Goal: Information Seeking & Learning: Learn about a topic

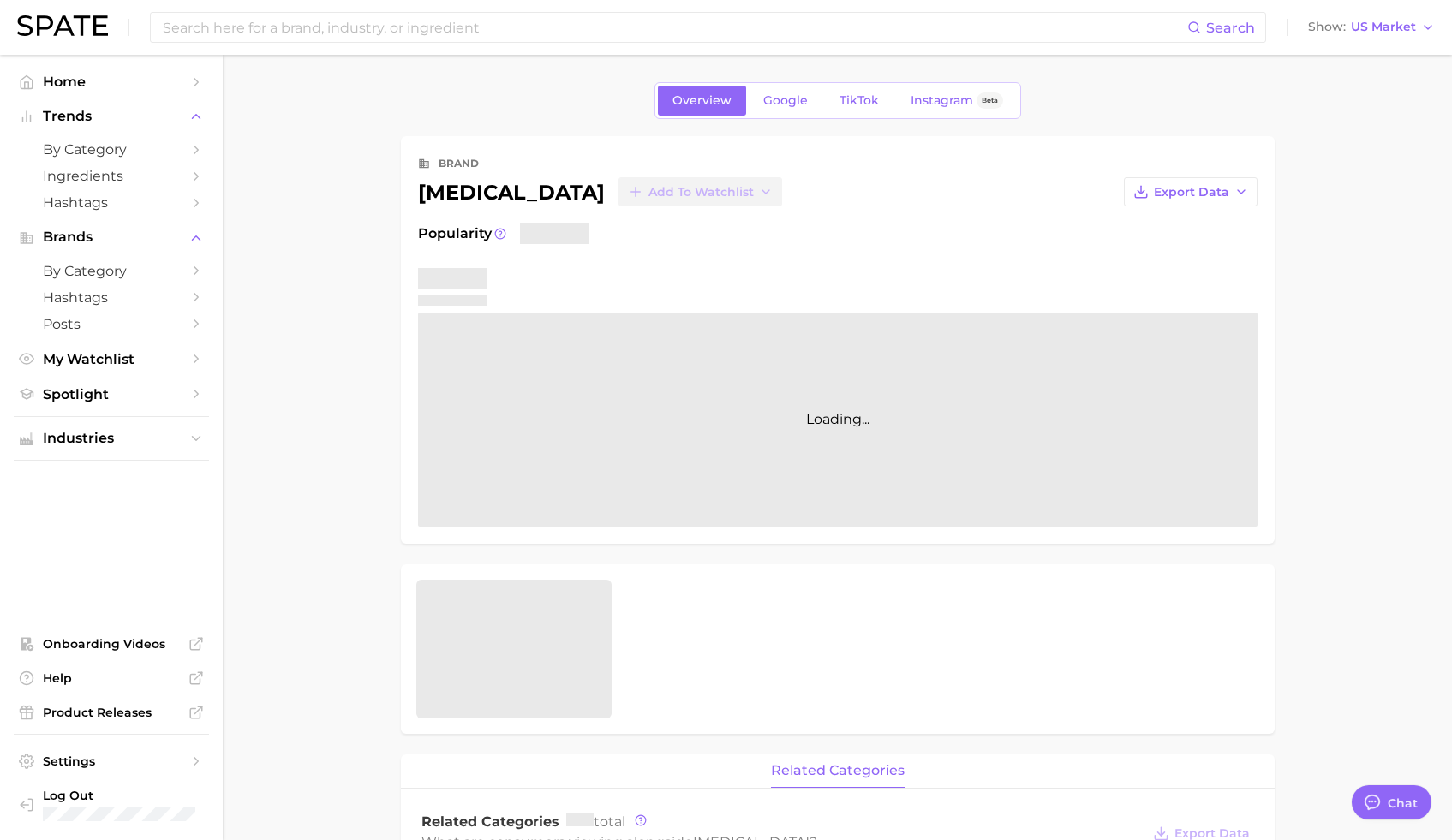
type textarea "x"
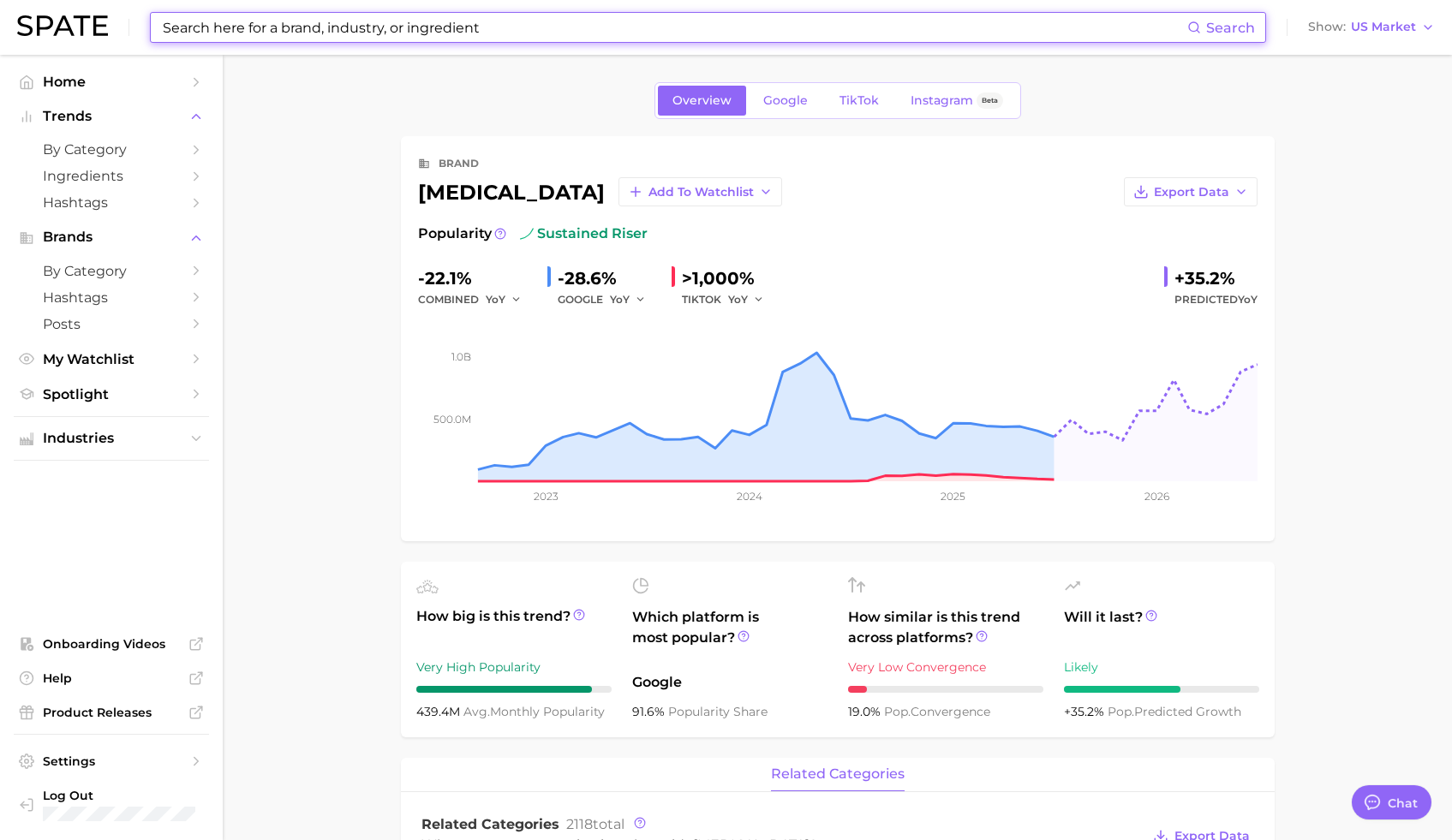
click at [453, 27] on input at bounding box center [674, 27] width 1027 height 29
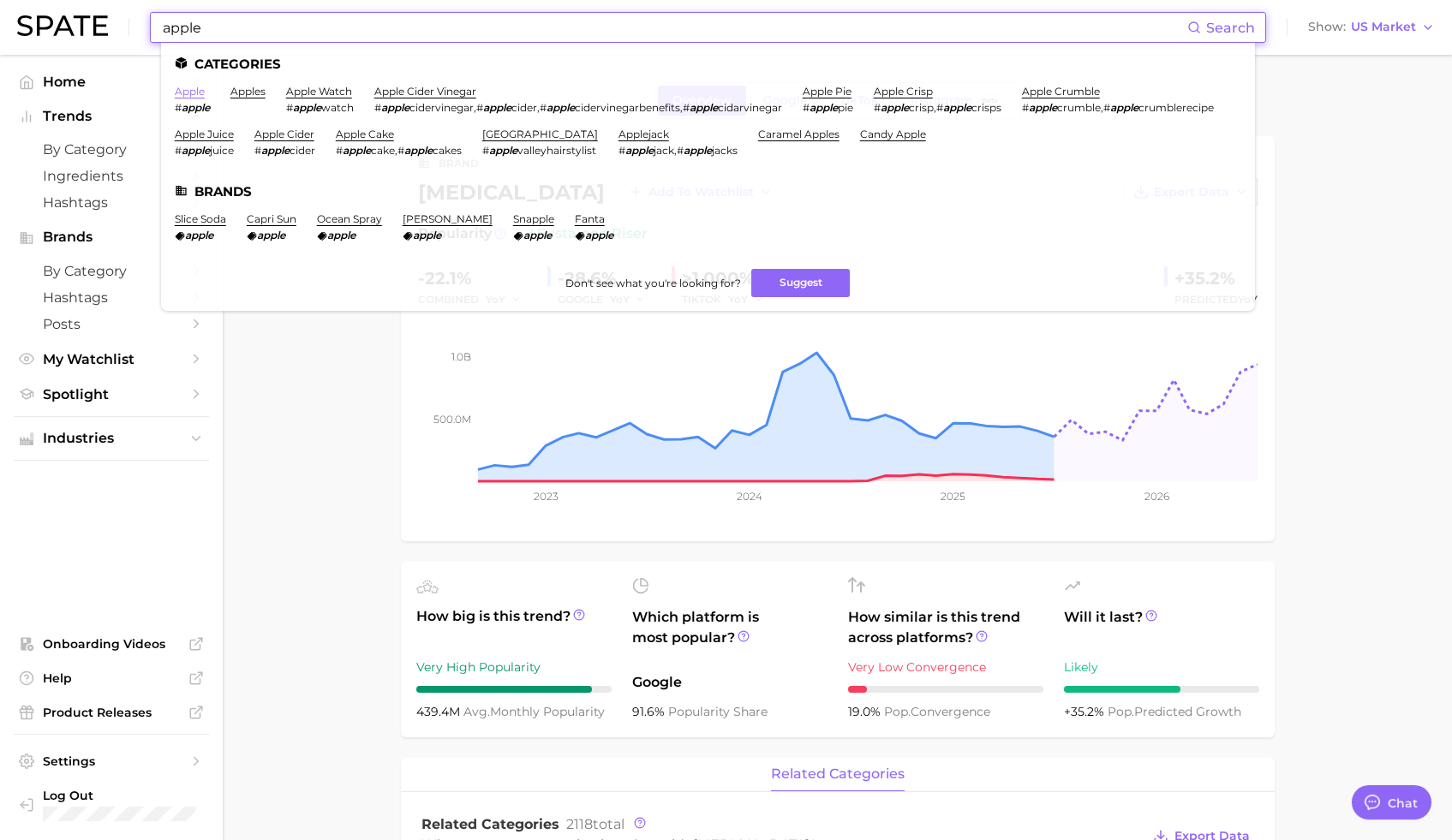
type input "apple"
click at [187, 94] on link "apple" at bounding box center [189, 91] width 30 height 13
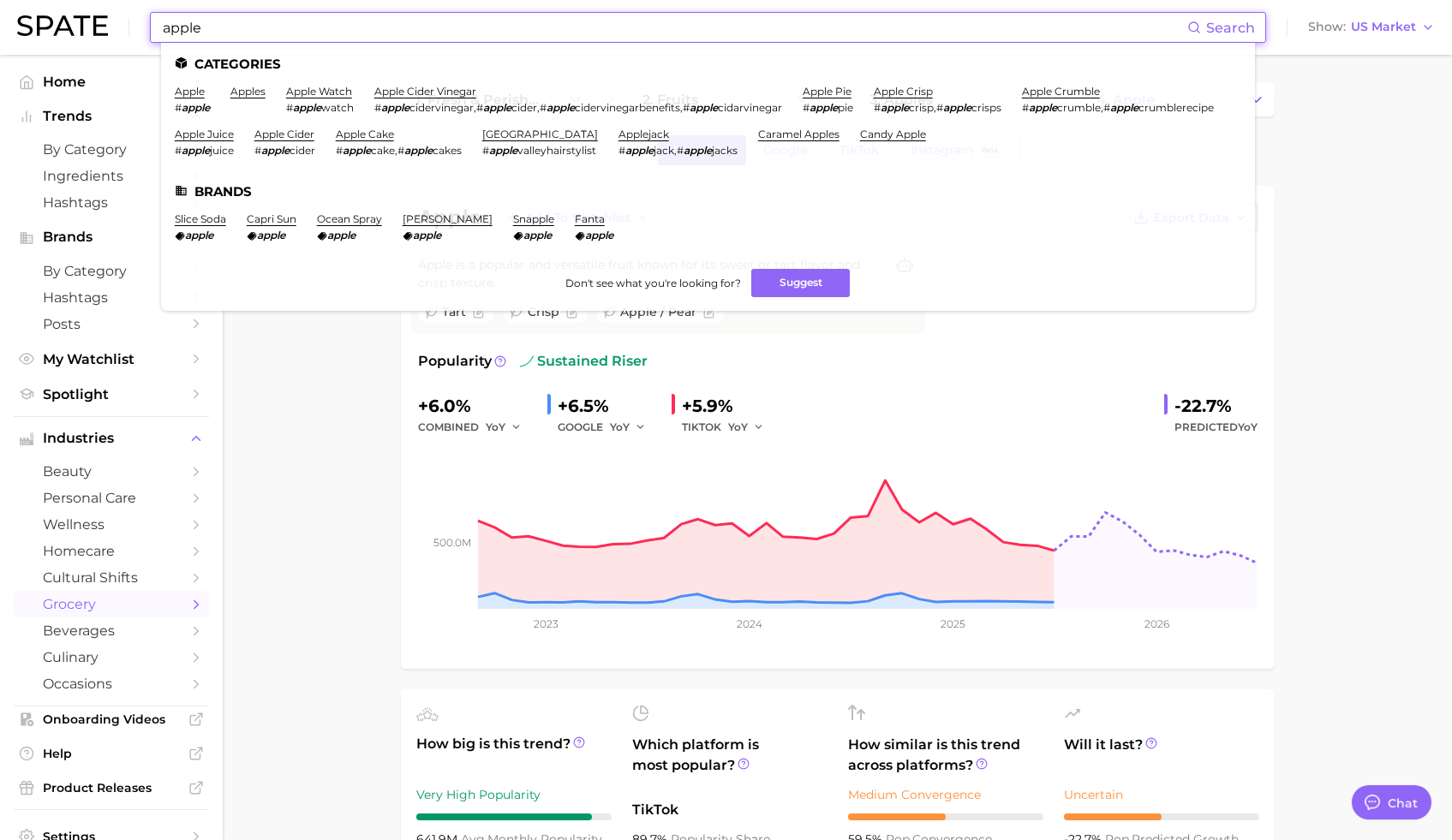
click at [241, 18] on input "apple" at bounding box center [674, 27] width 1027 height 29
click at [234, 29] on input "apple" at bounding box center [674, 27] width 1027 height 29
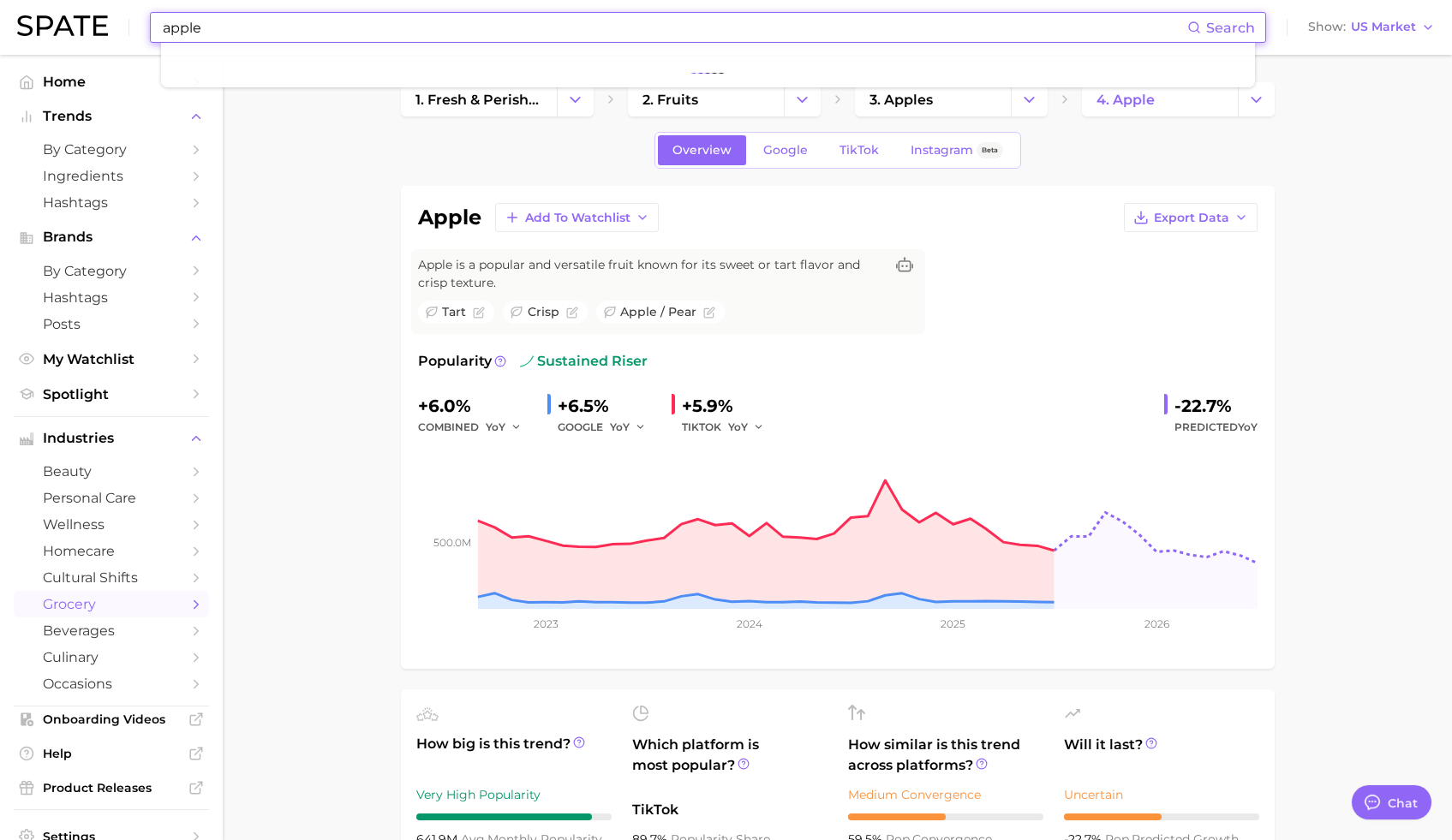
click at [234, 34] on input "apple" at bounding box center [674, 27] width 1027 height 29
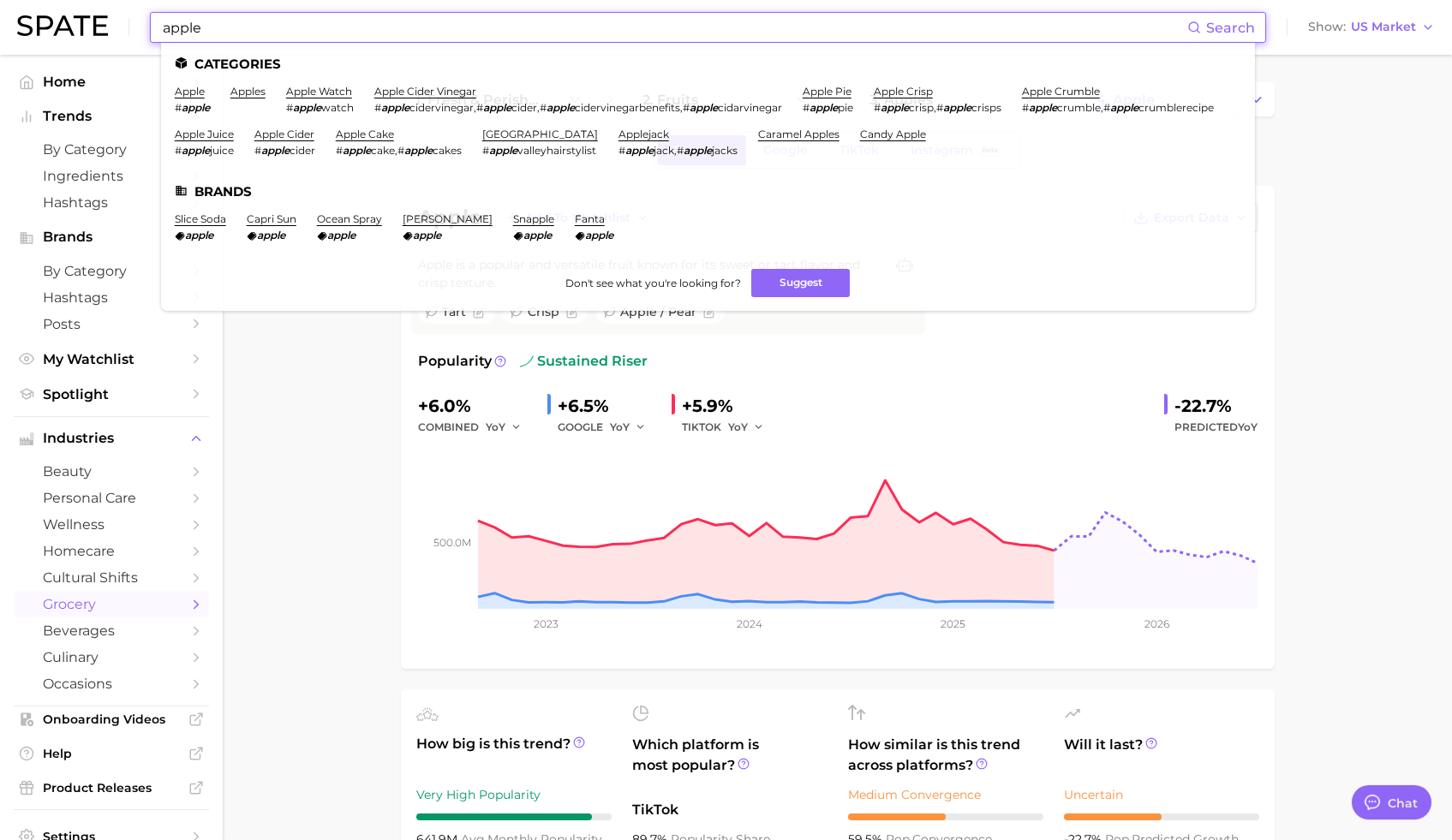
click at [176, 36] on input "apple" at bounding box center [674, 27] width 1027 height 29
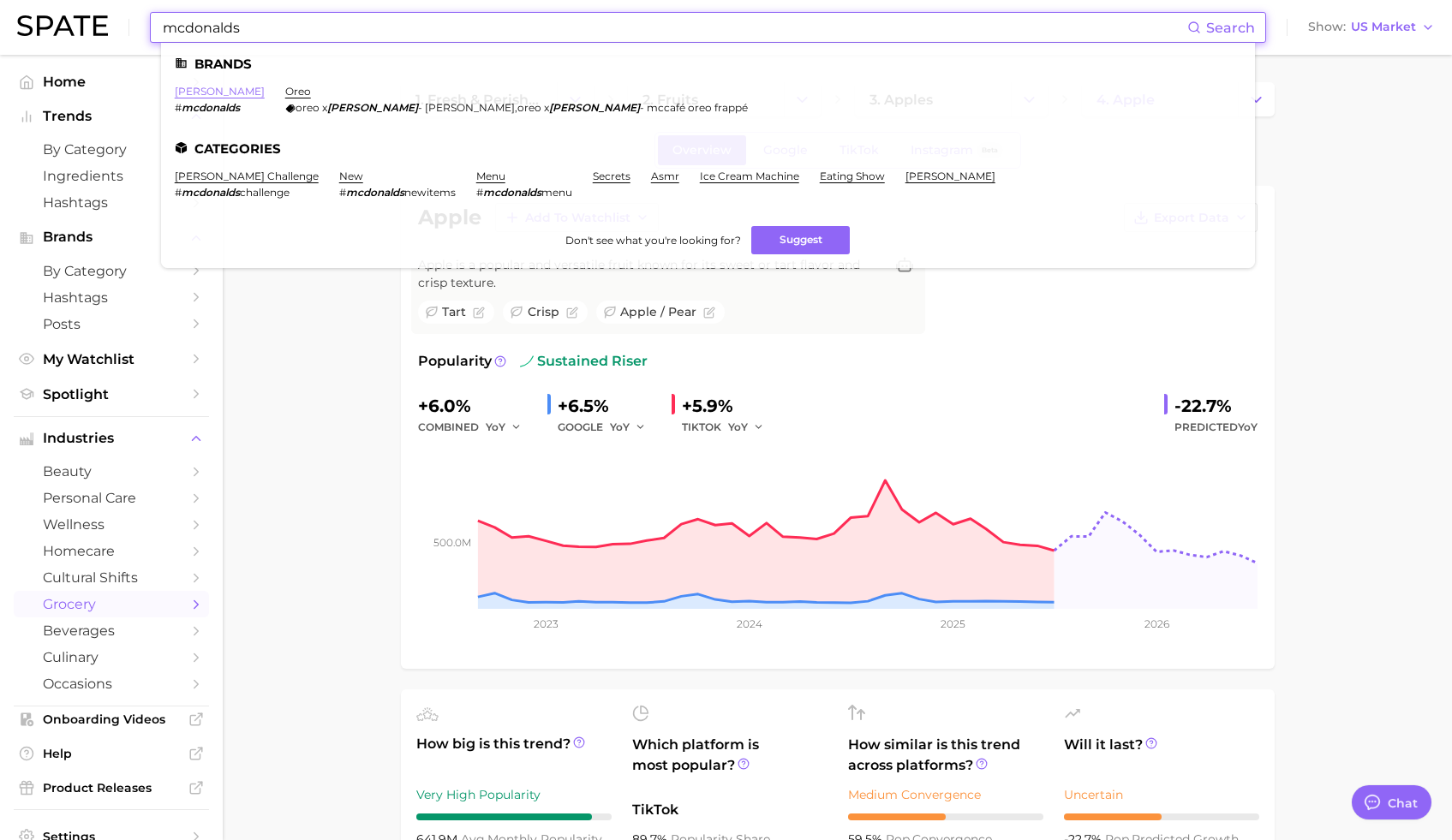
type input "mcdonalds"
click at [217, 92] on link "[PERSON_NAME]" at bounding box center [219, 91] width 90 height 13
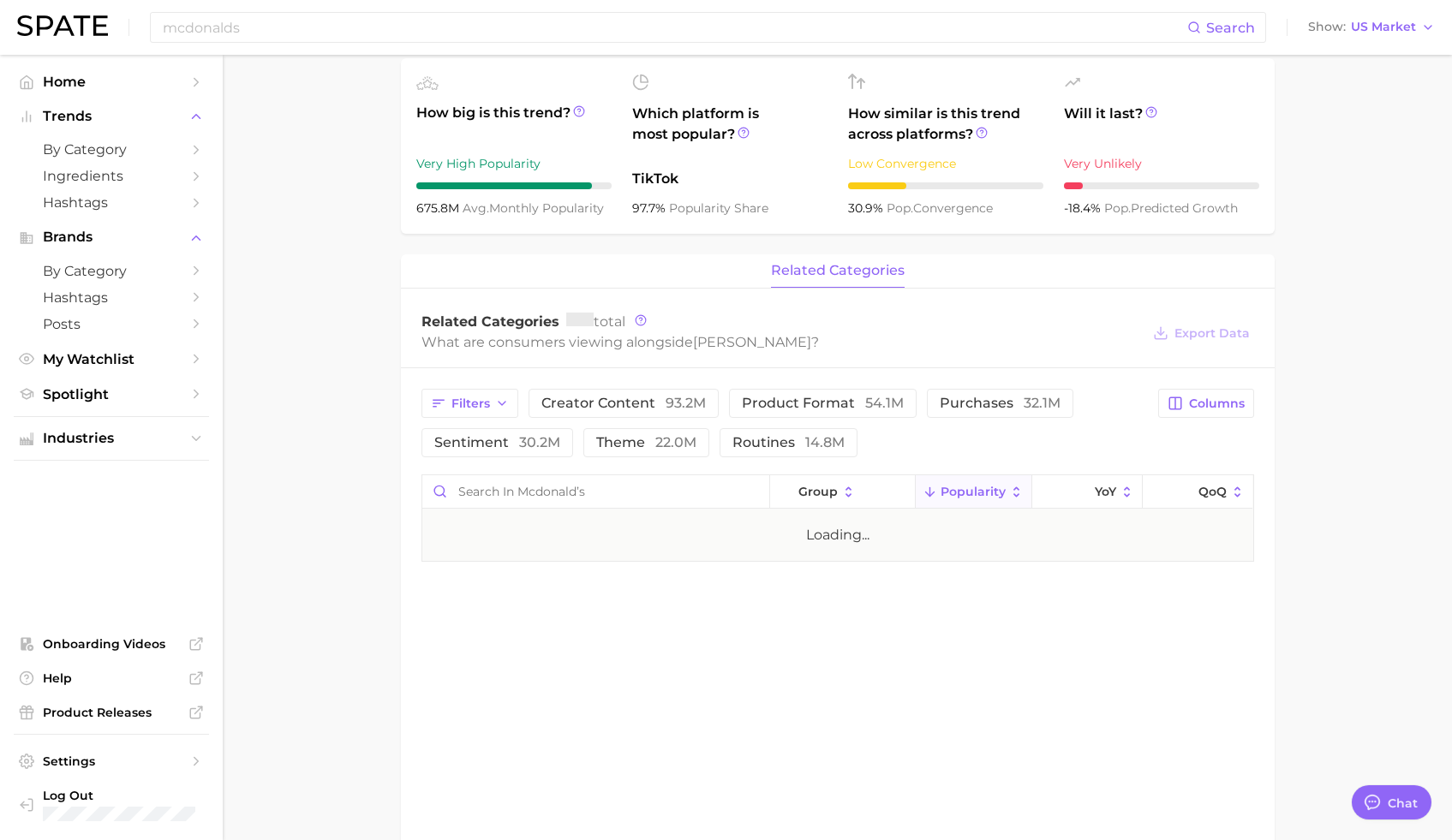
scroll to position [504, 0]
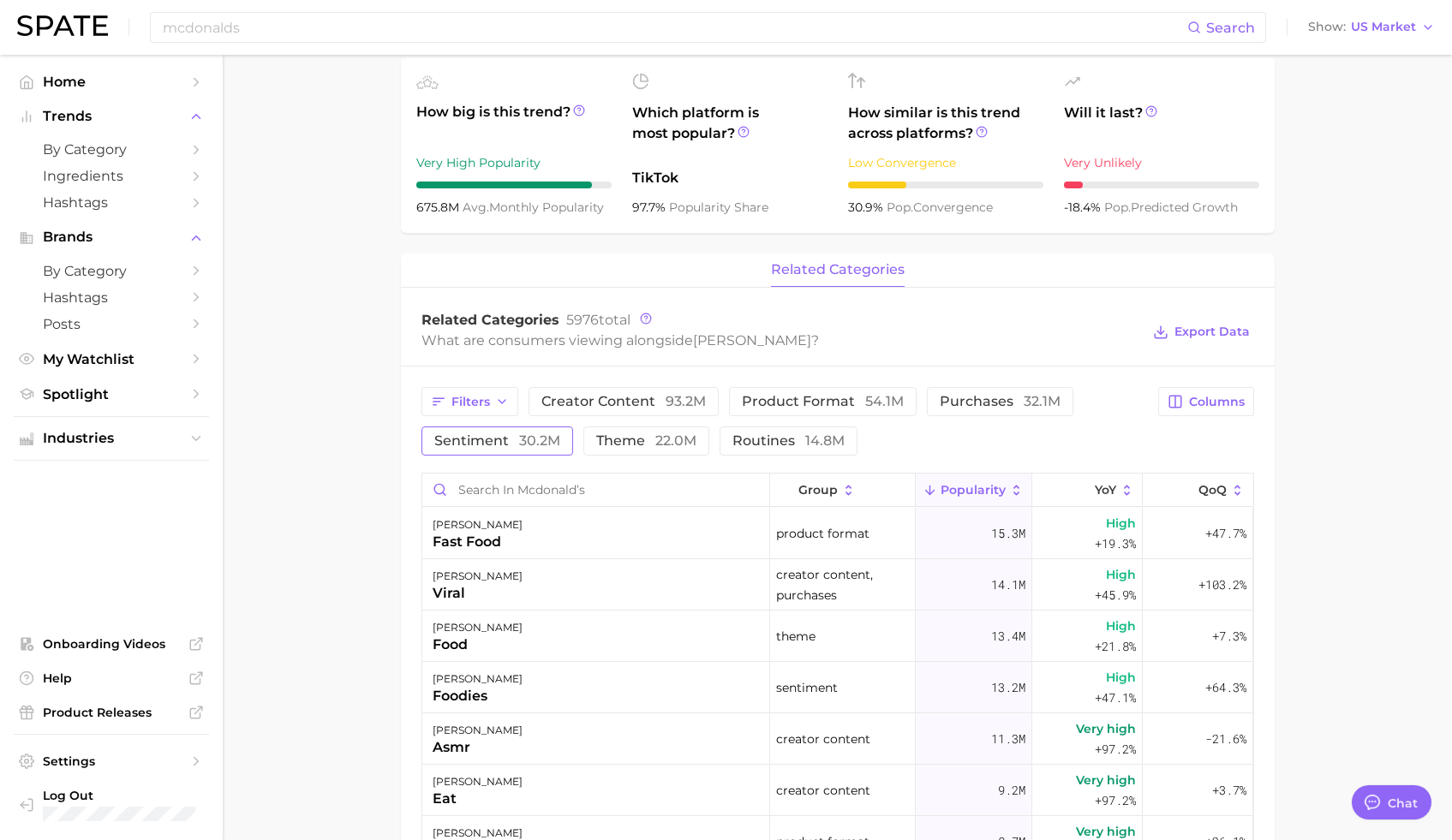
click at [528, 441] on span "30.2m" at bounding box center [540, 441] width 41 height 16
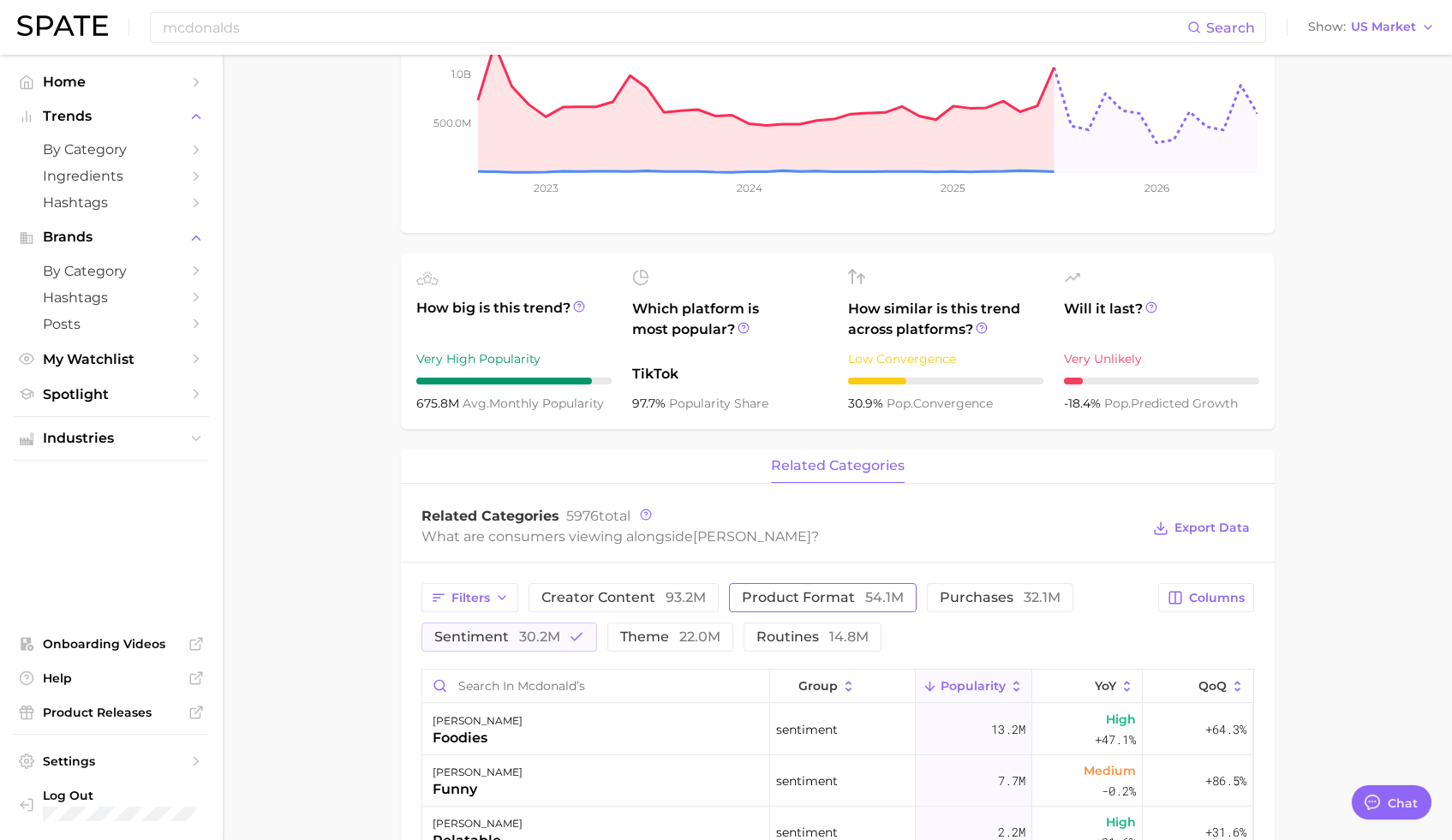
scroll to position [460, 0]
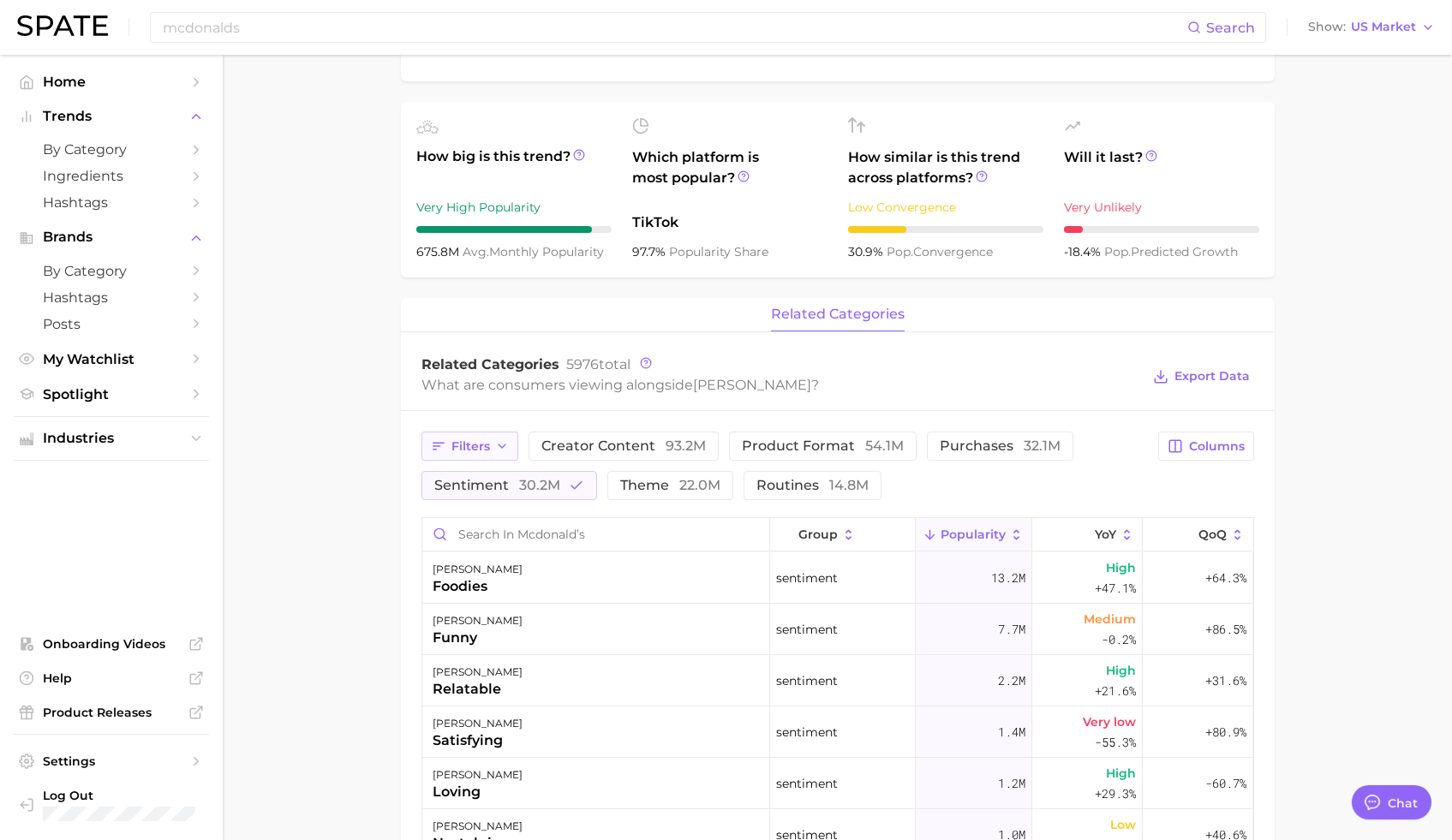
click at [491, 449] on button "Filters" at bounding box center [470, 447] width 97 height 29
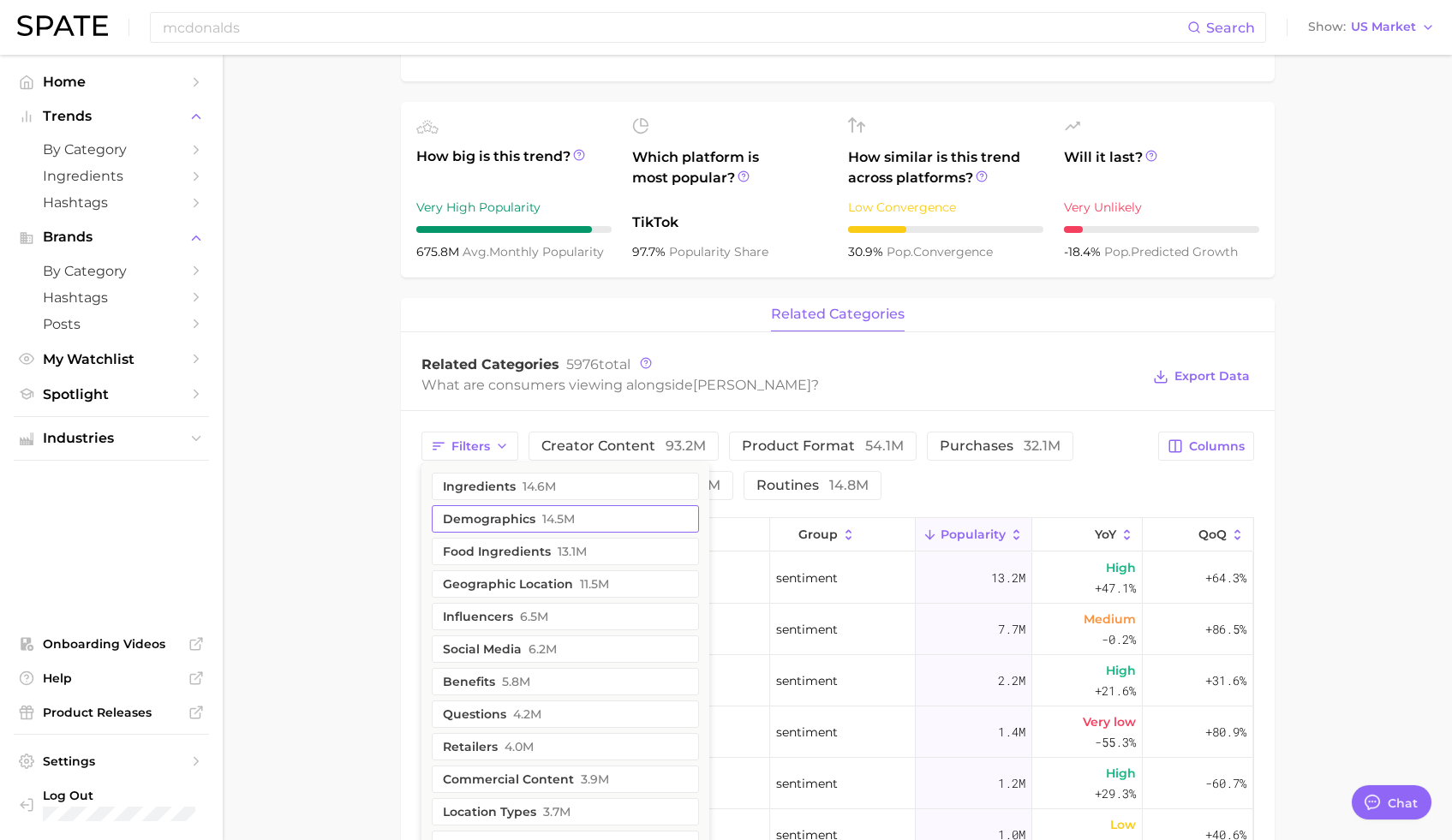
click at [545, 518] on span "14.5m" at bounding box center [558, 519] width 33 height 14
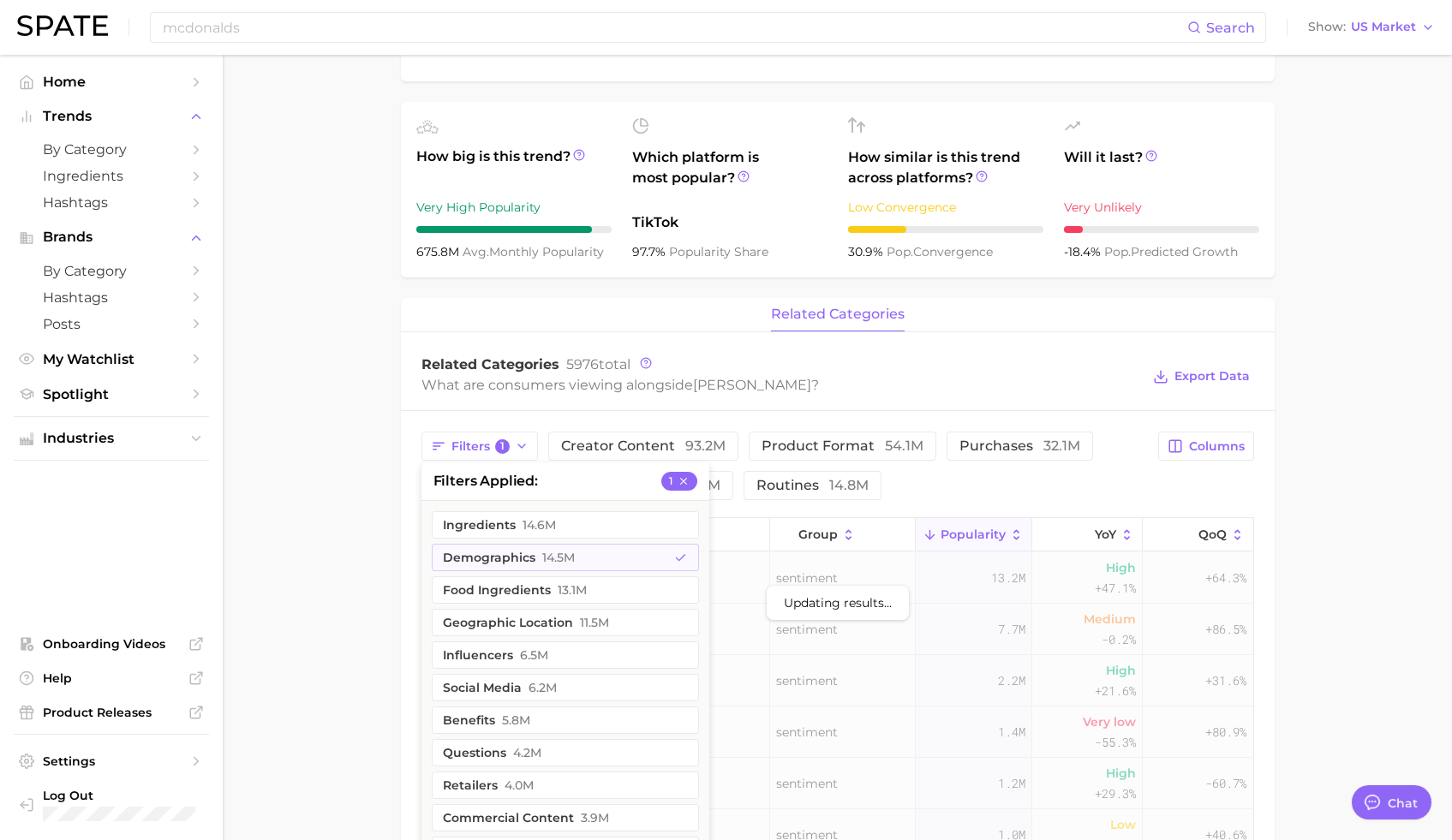
click at [1329, 472] on main "Overview Google TikTok Instagram Beta brand [PERSON_NAME] Add to Watchlist Expo…" at bounding box center [837, 529] width 1229 height 1869
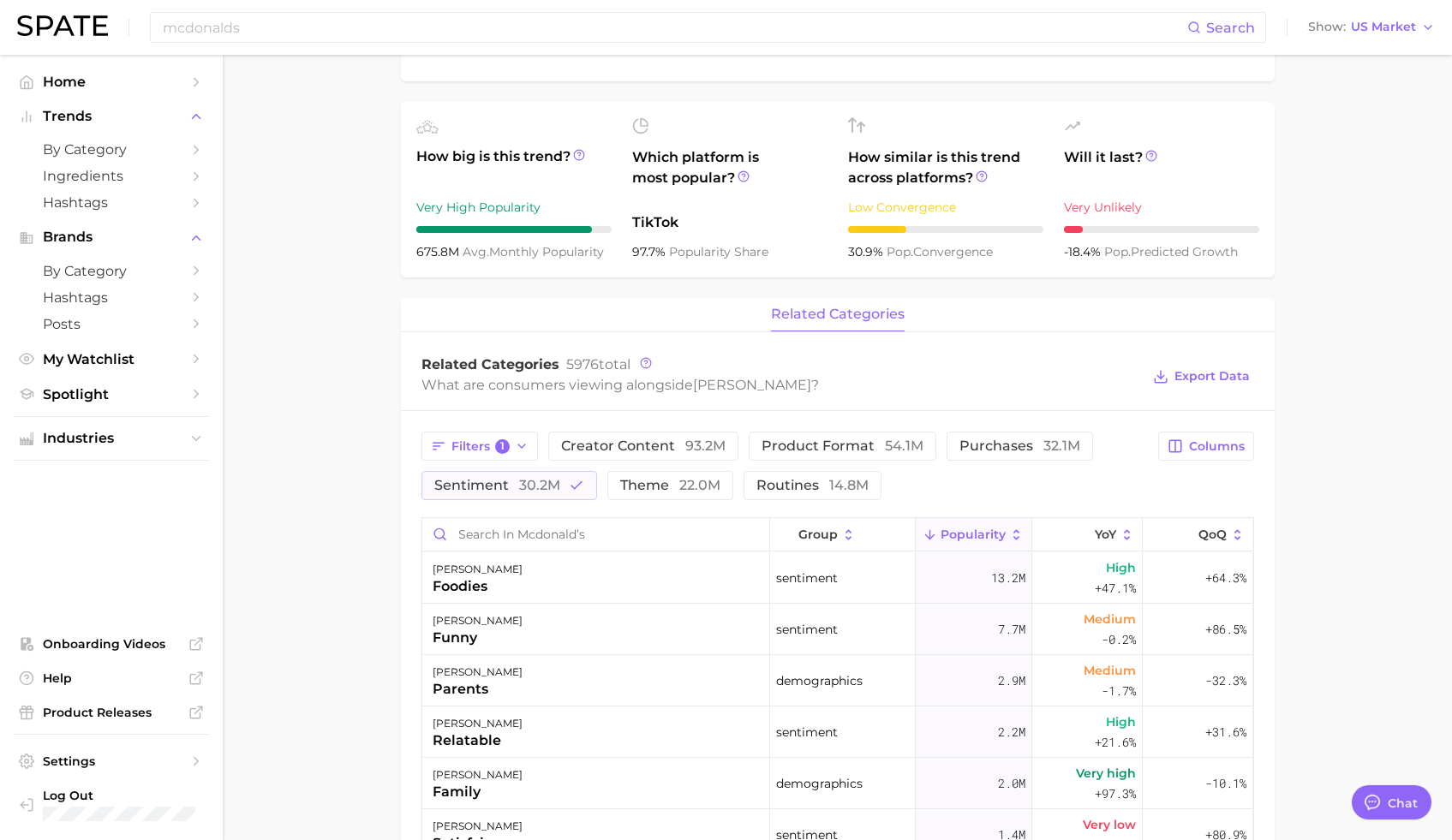
scroll to position [0, 0]
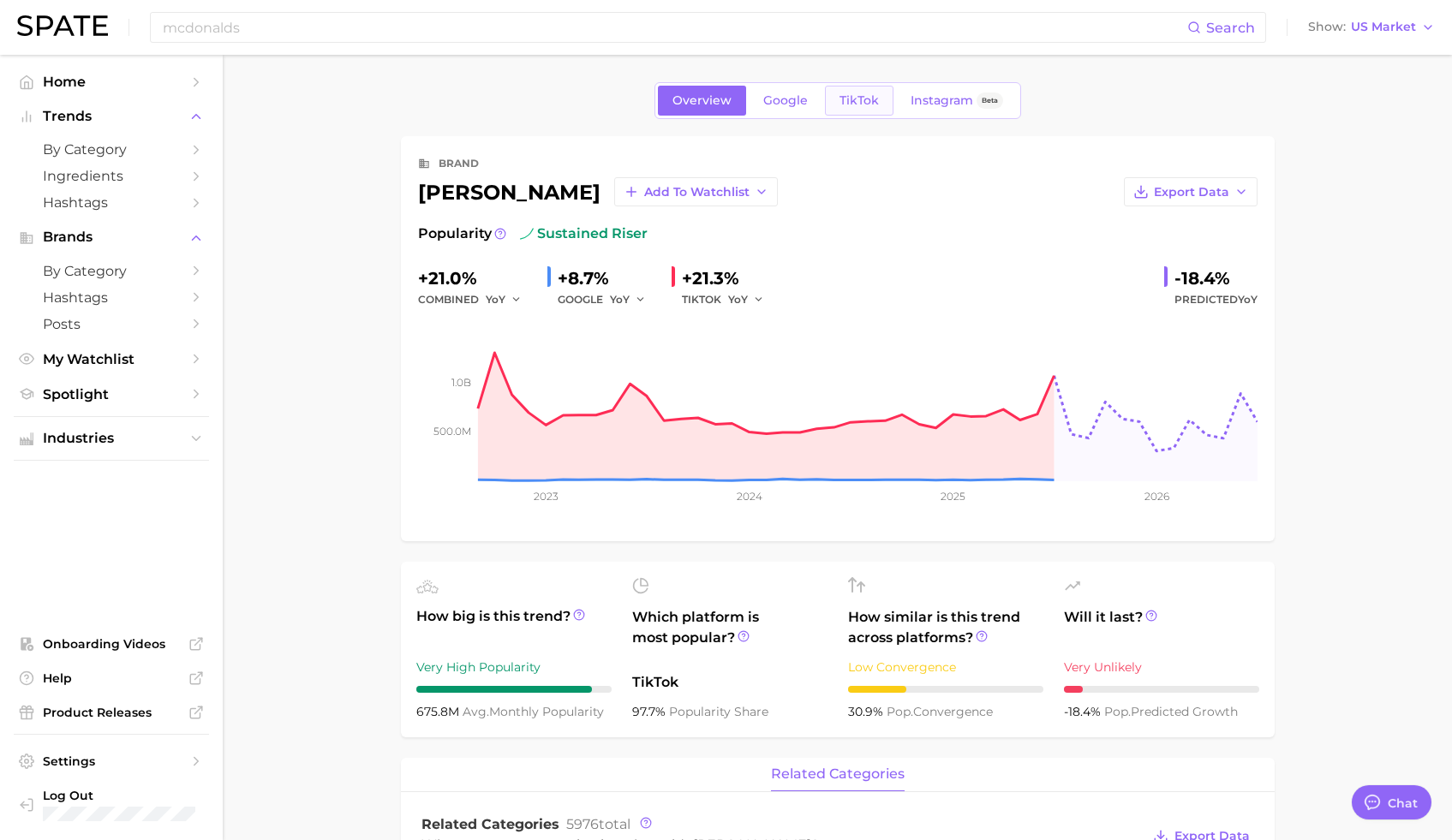
click at [853, 100] on span "TikTok" at bounding box center [859, 100] width 40 height 15
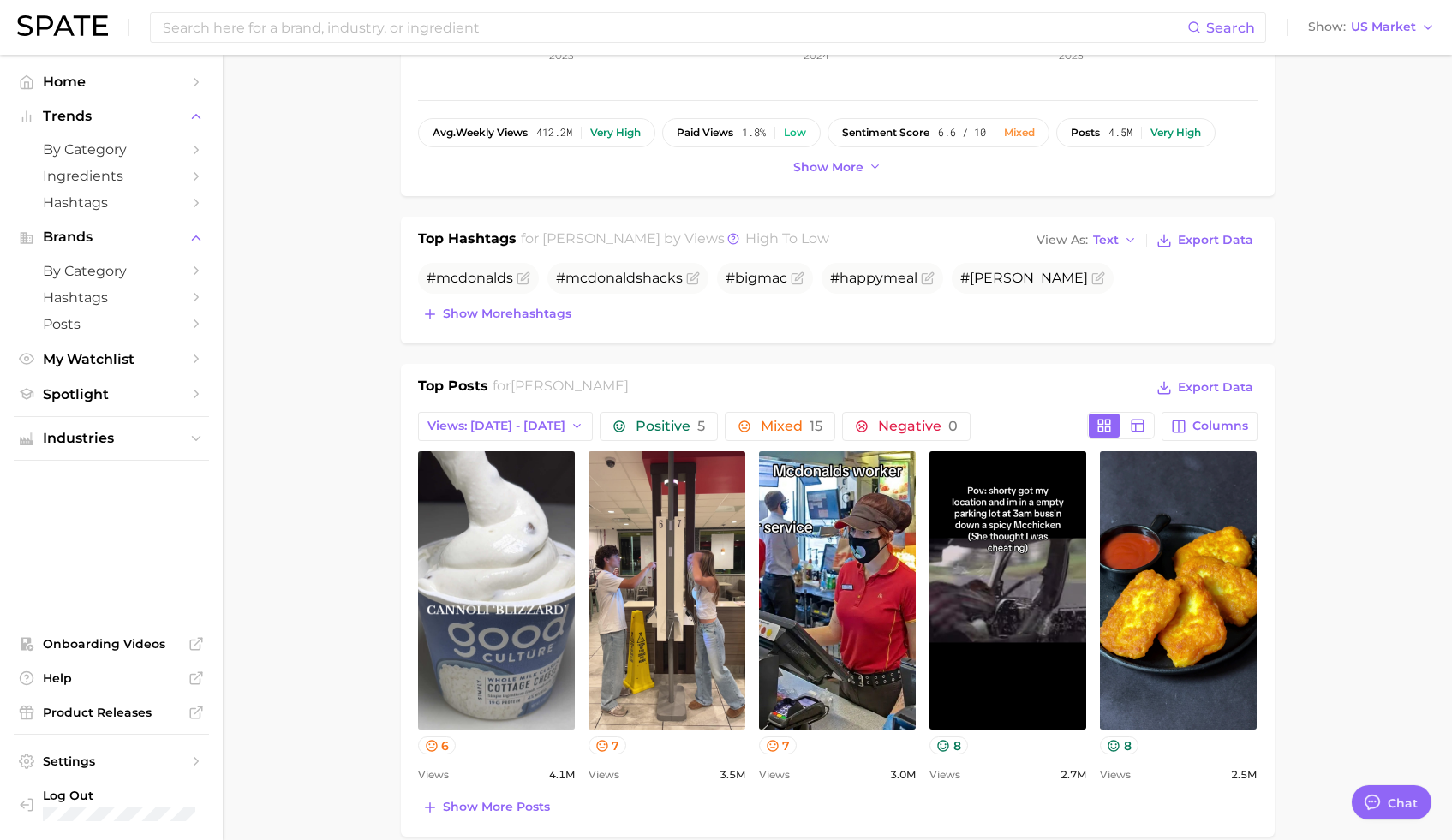
scroll to position [460, 0]
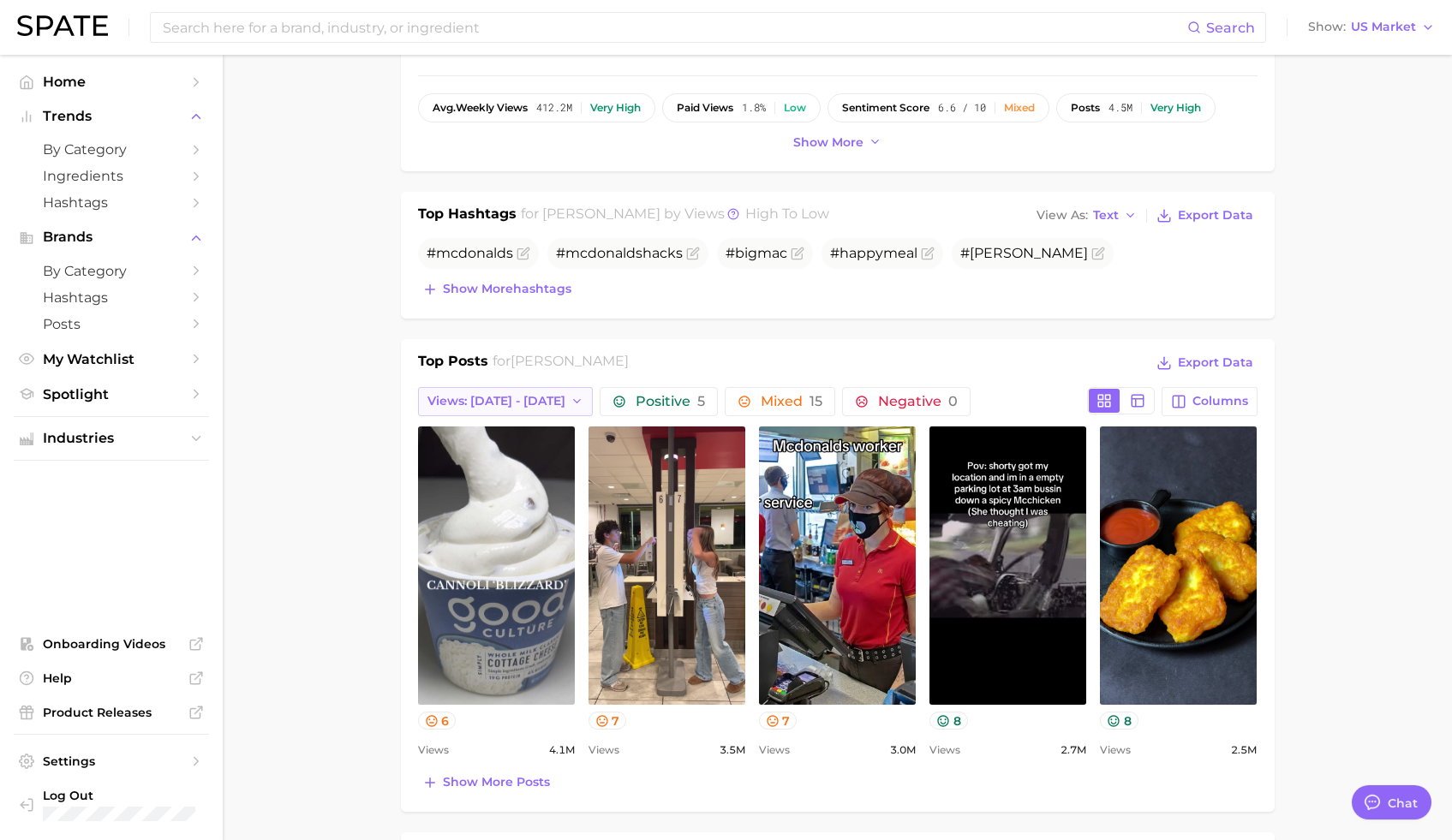
click at [529, 407] on span "Views: [DATE] - [DATE]" at bounding box center [497, 401] width 138 height 15
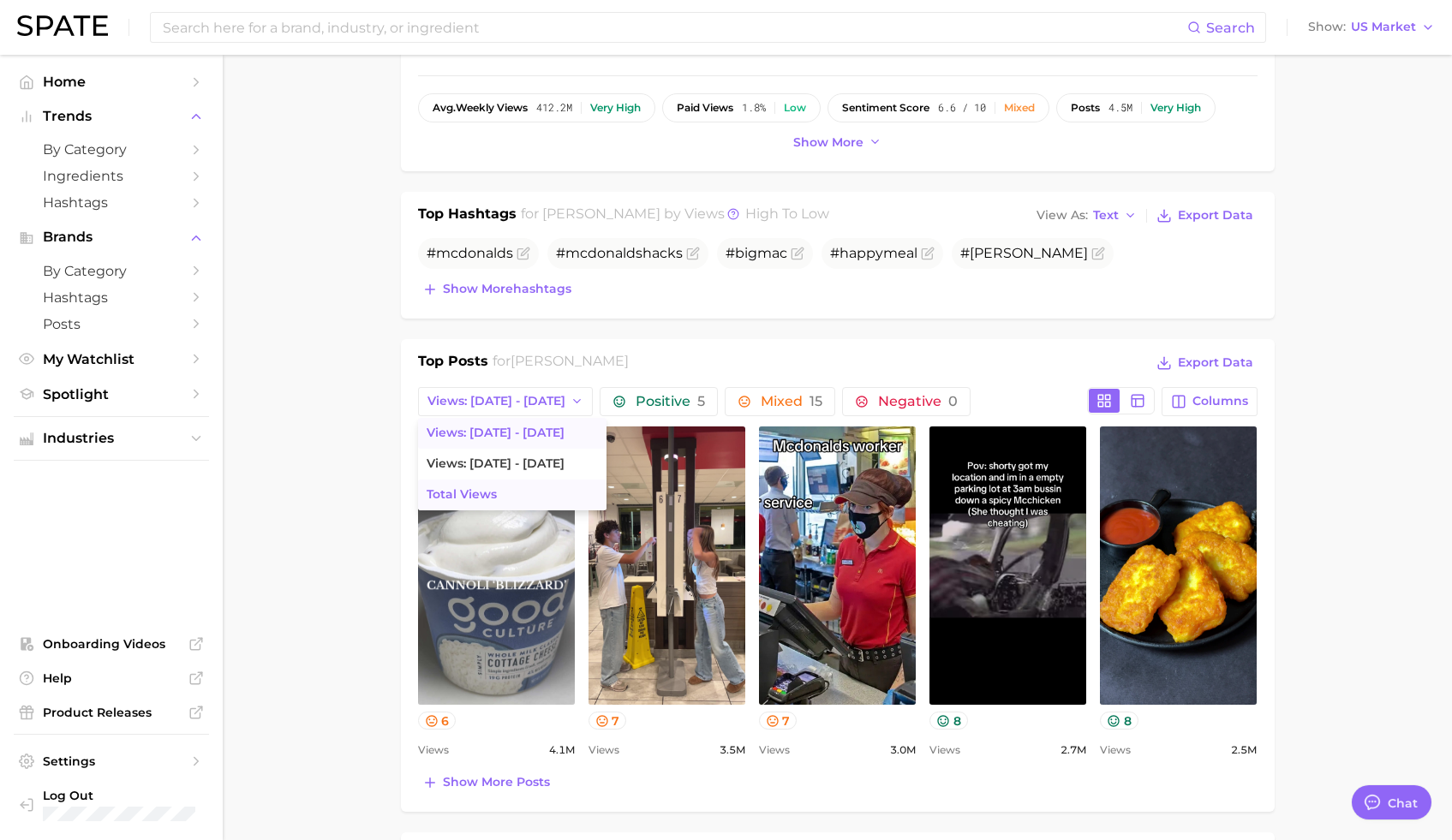
click at [522, 490] on button "Total Views" at bounding box center [512, 495] width 188 height 31
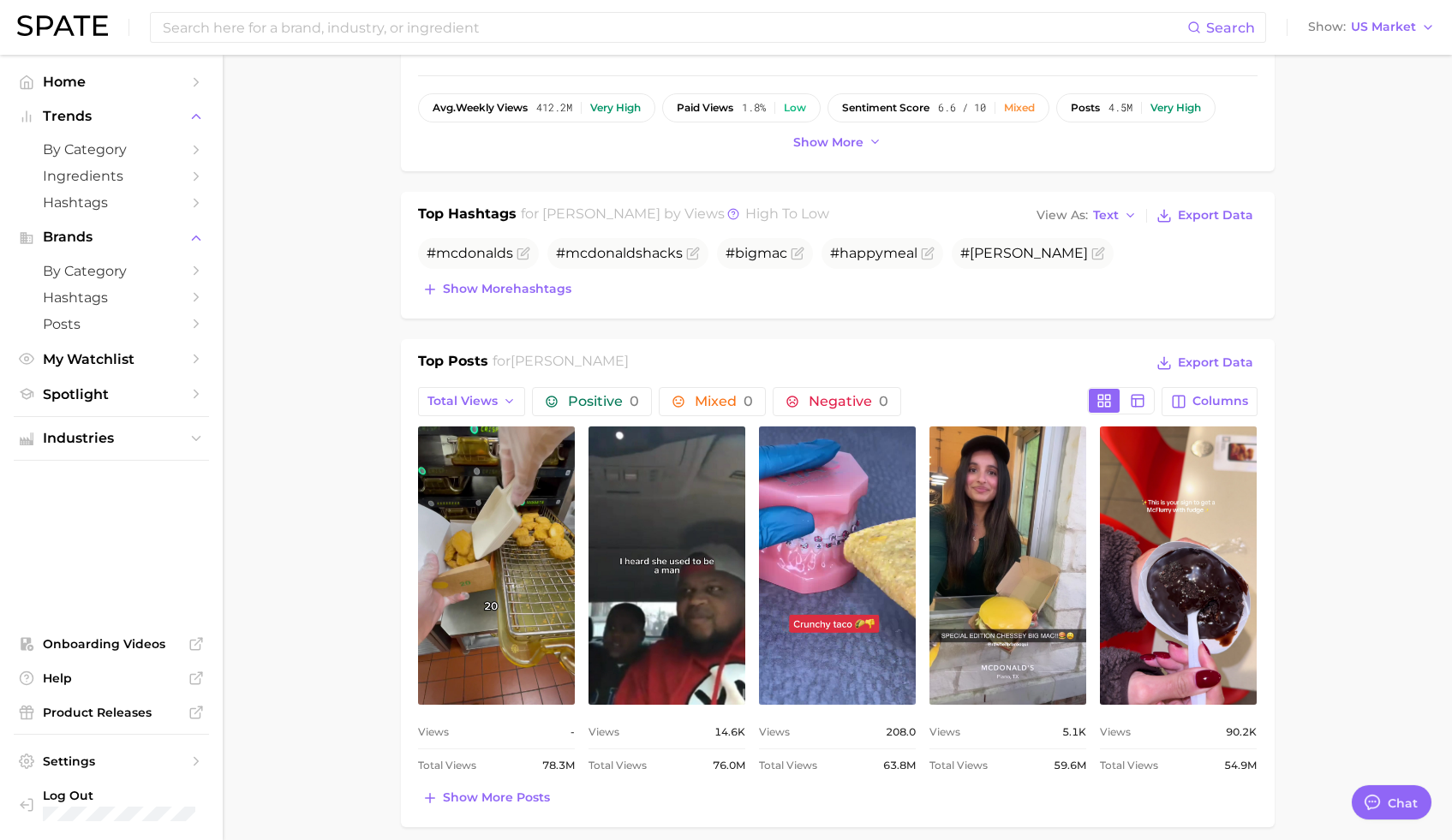
scroll to position [0, 0]
click at [497, 404] on button "Total Views" at bounding box center [473, 402] width 108 height 29
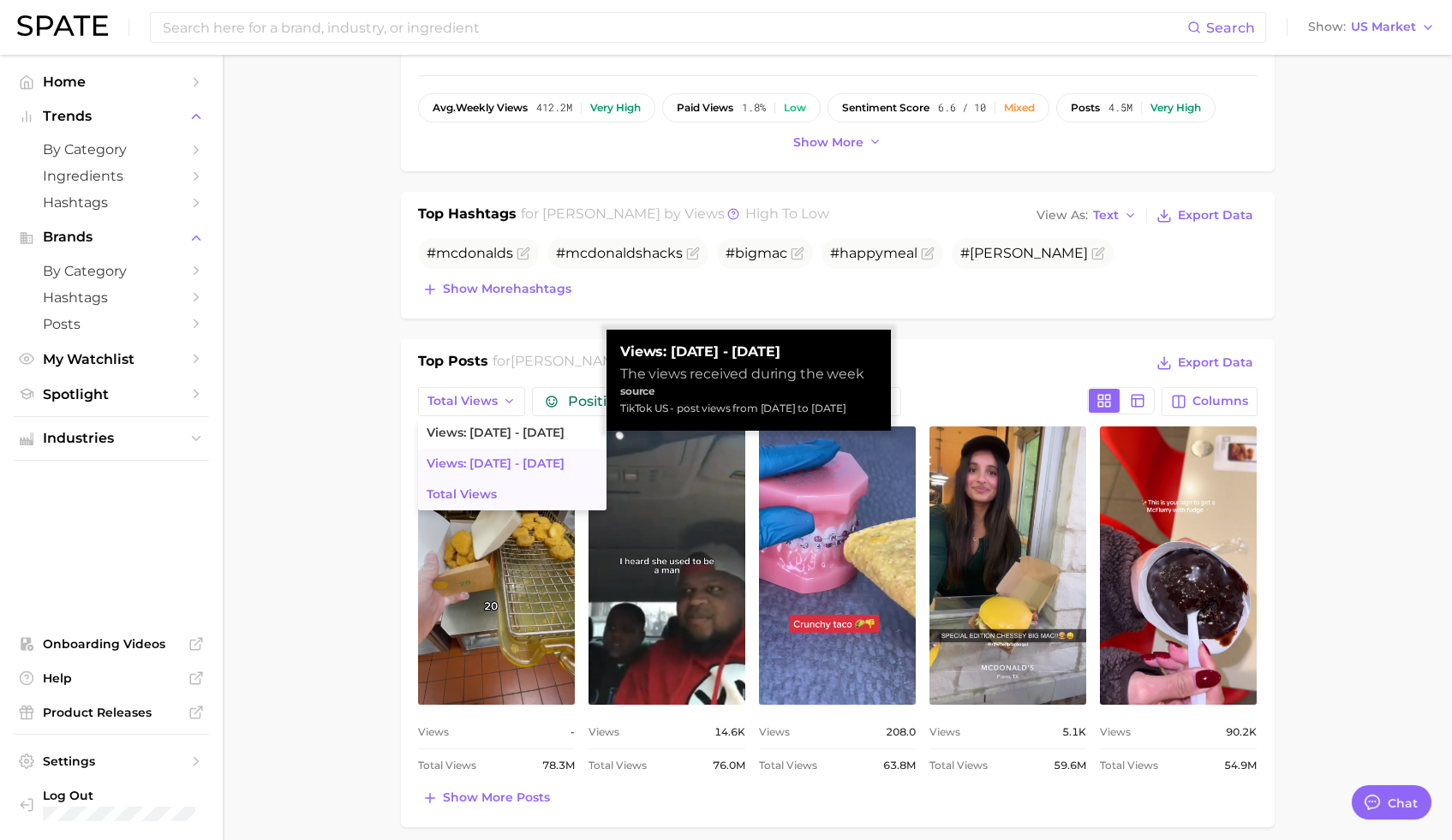
click at [505, 459] on span "Views: [DATE] - [DATE]" at bounding box center [496, 464] width 138 height 15
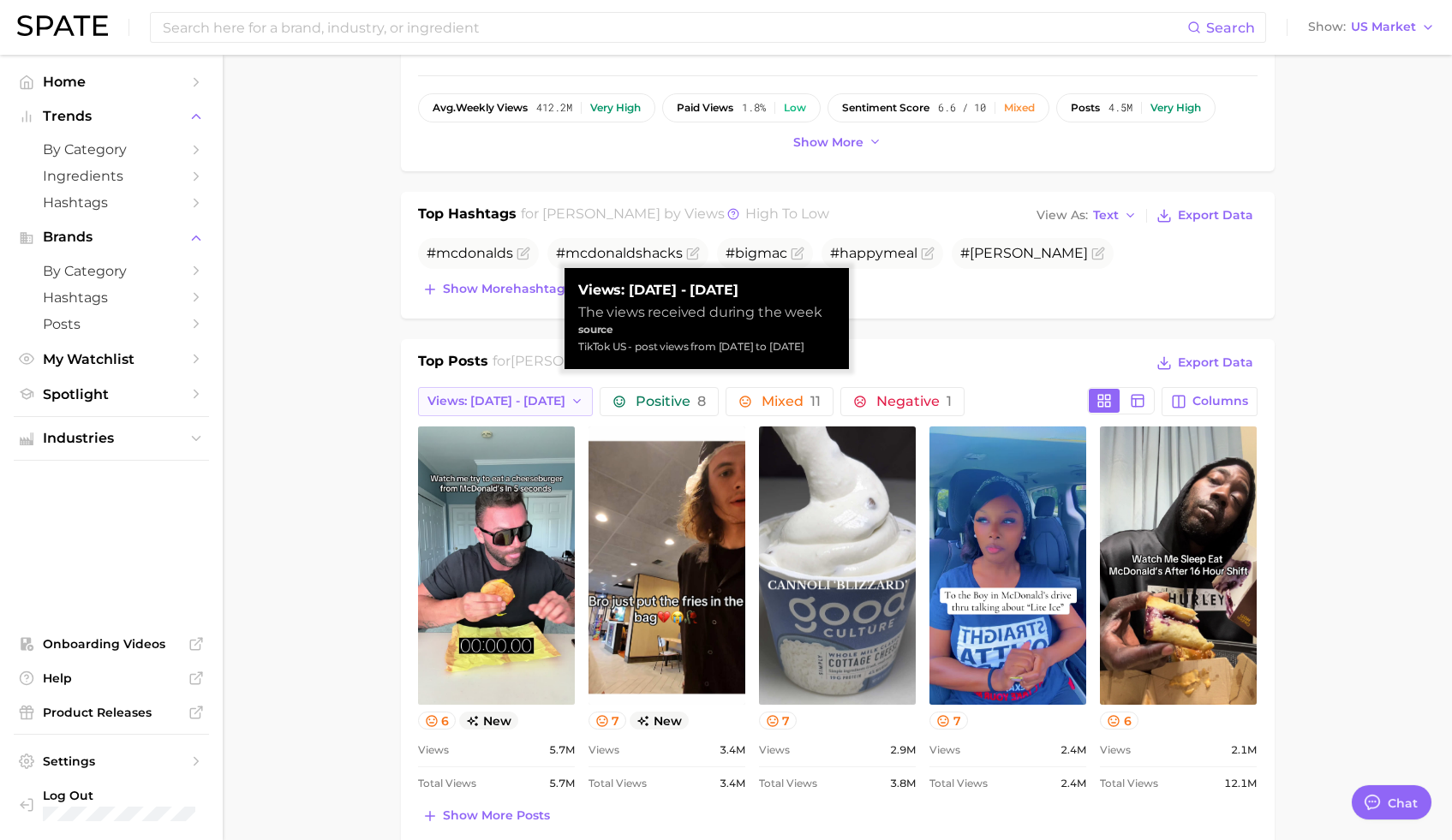
click at [509, 405] on span "Views: [DATE] - [DATE]" at bounding box center [497, 401] width 138 height 15
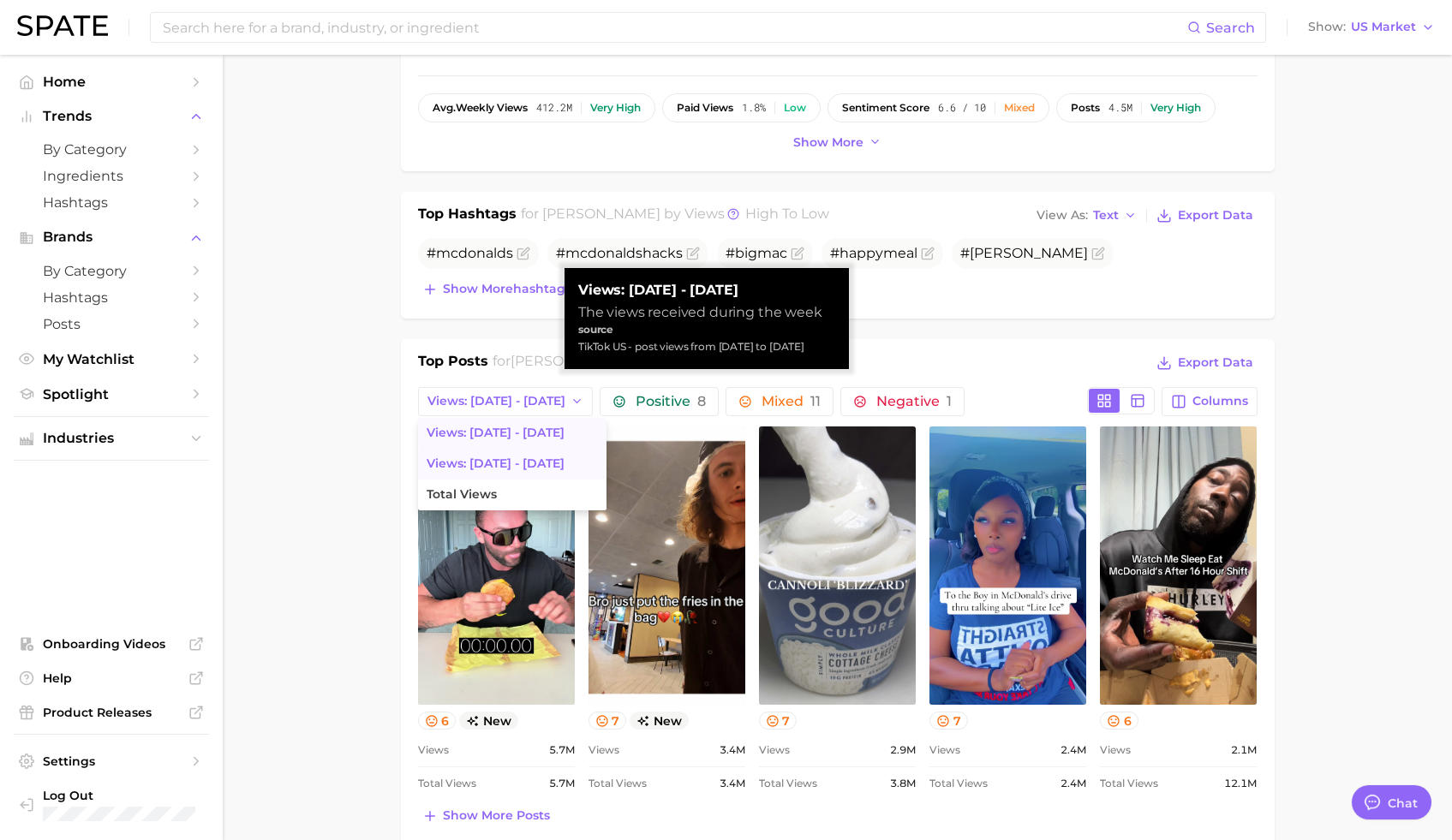
click at [512, 432] on span "Views: [DATE] - [DATE]" at bounding box center [496, 433] width 138 height 15
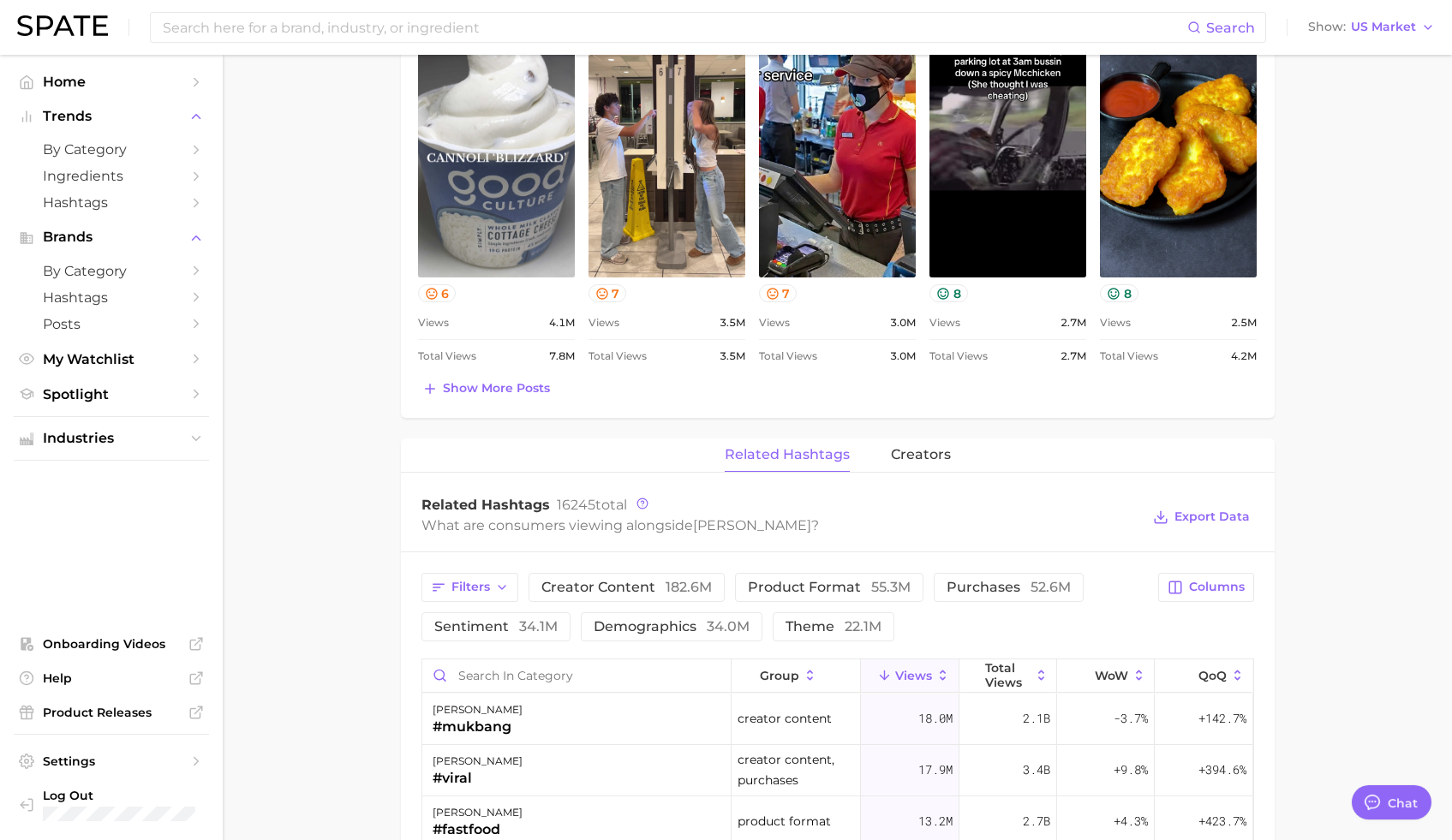
scroll to position [1298, 0]
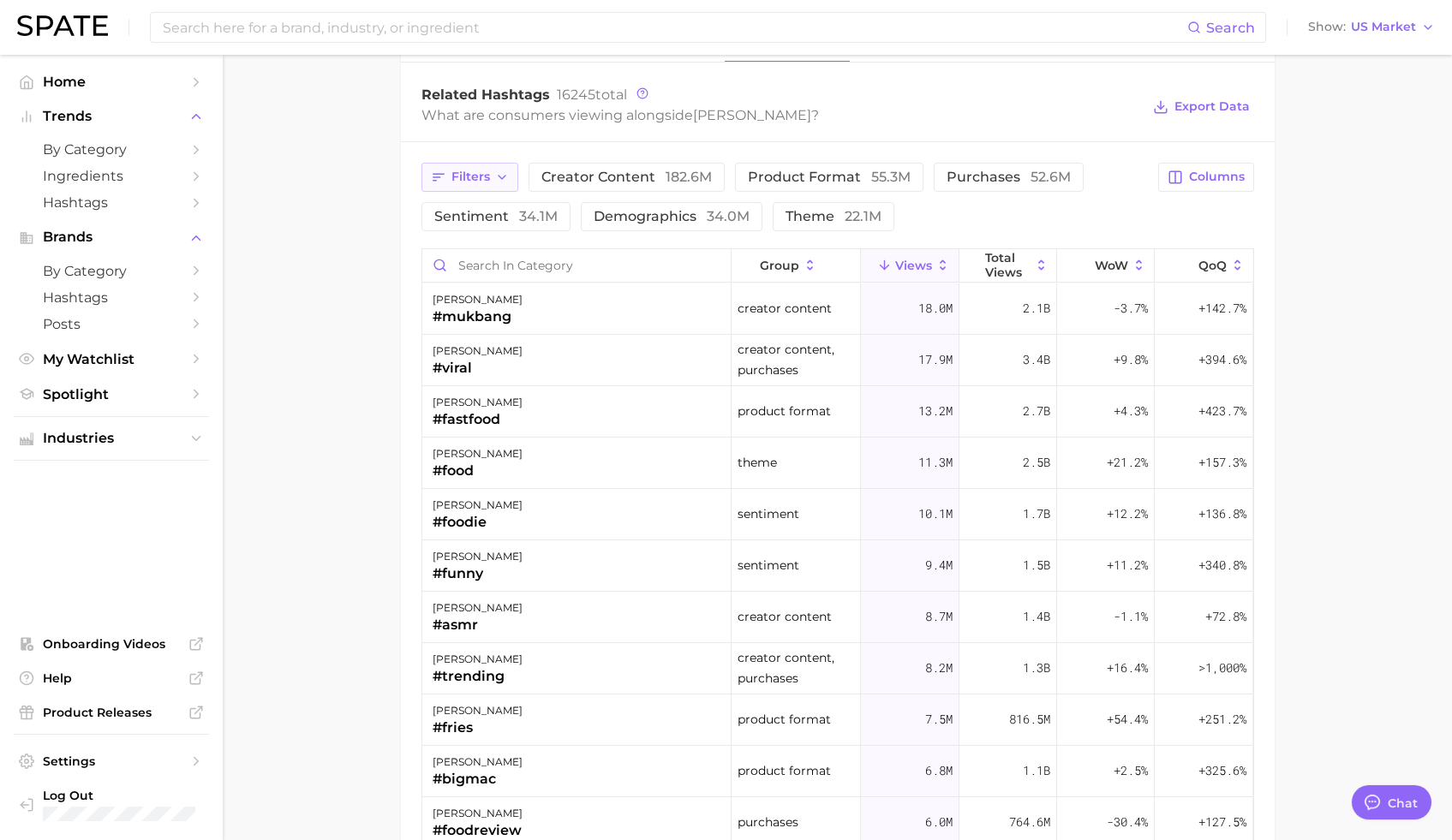
click at [505, 177] on icon "button" at bounding box center [502, 177] width 14 height 14
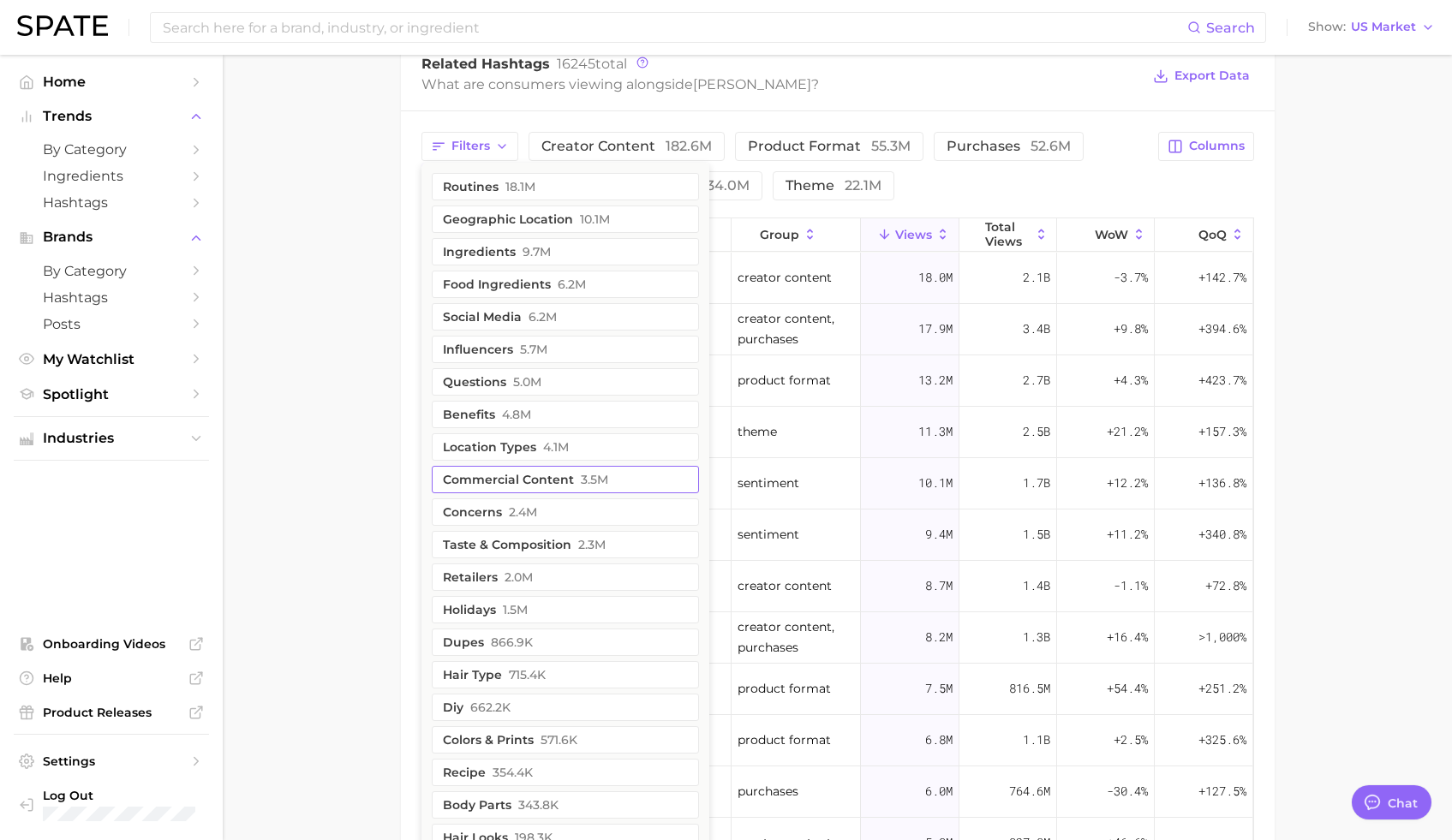
scroll to position [1199, 0]
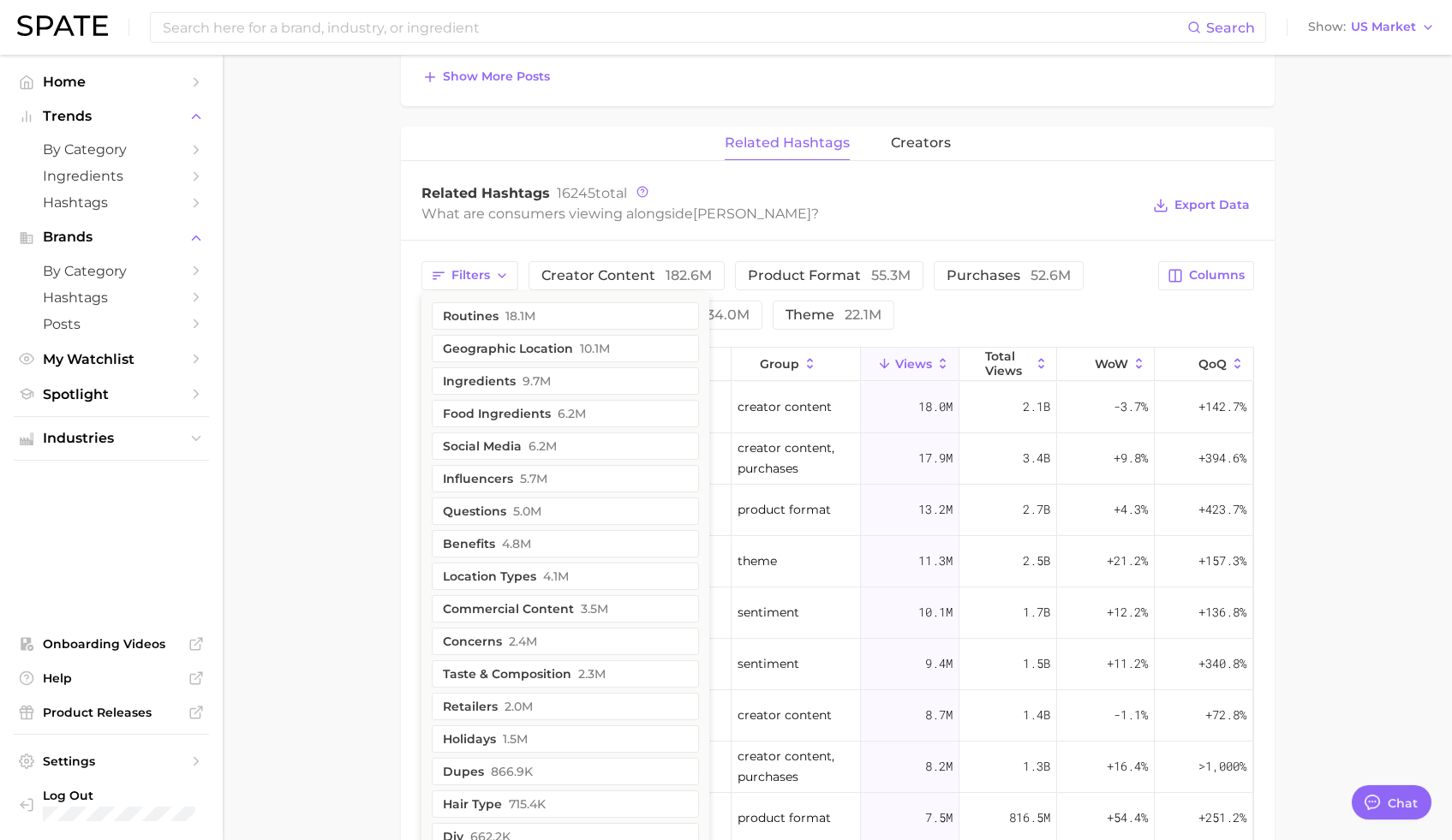
click at [375, 326] on main "Overview Google TikTok Instagram Beta brand [PERSON_NAME] Add to Watchlist Expo…" at bounding box center [837, 75] width 1229 height 2438
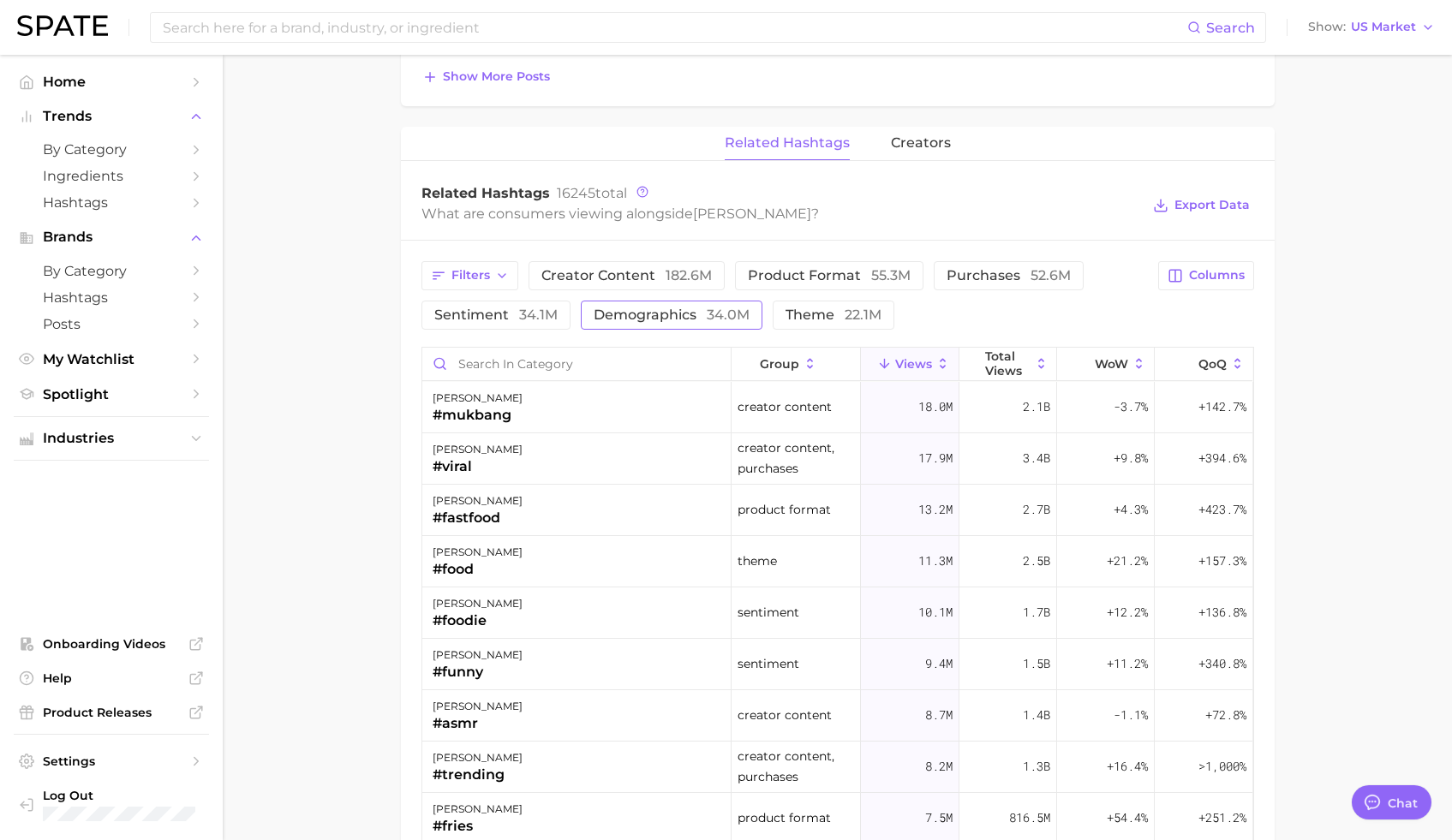
click at [717, 314] on span "34.0m" at bounding box center [729, 314] width 43 height 16
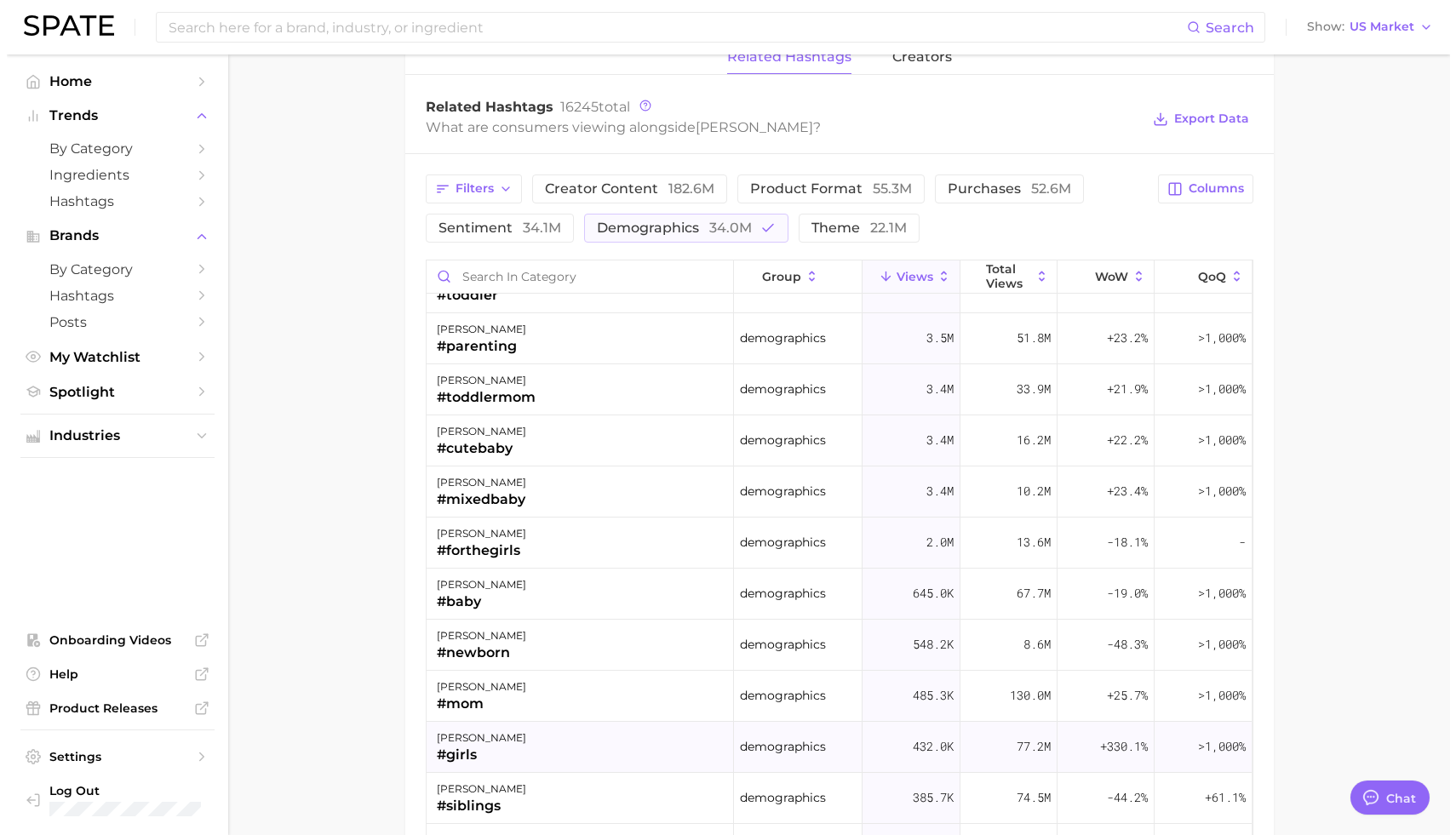
scroll to position [108, 0]
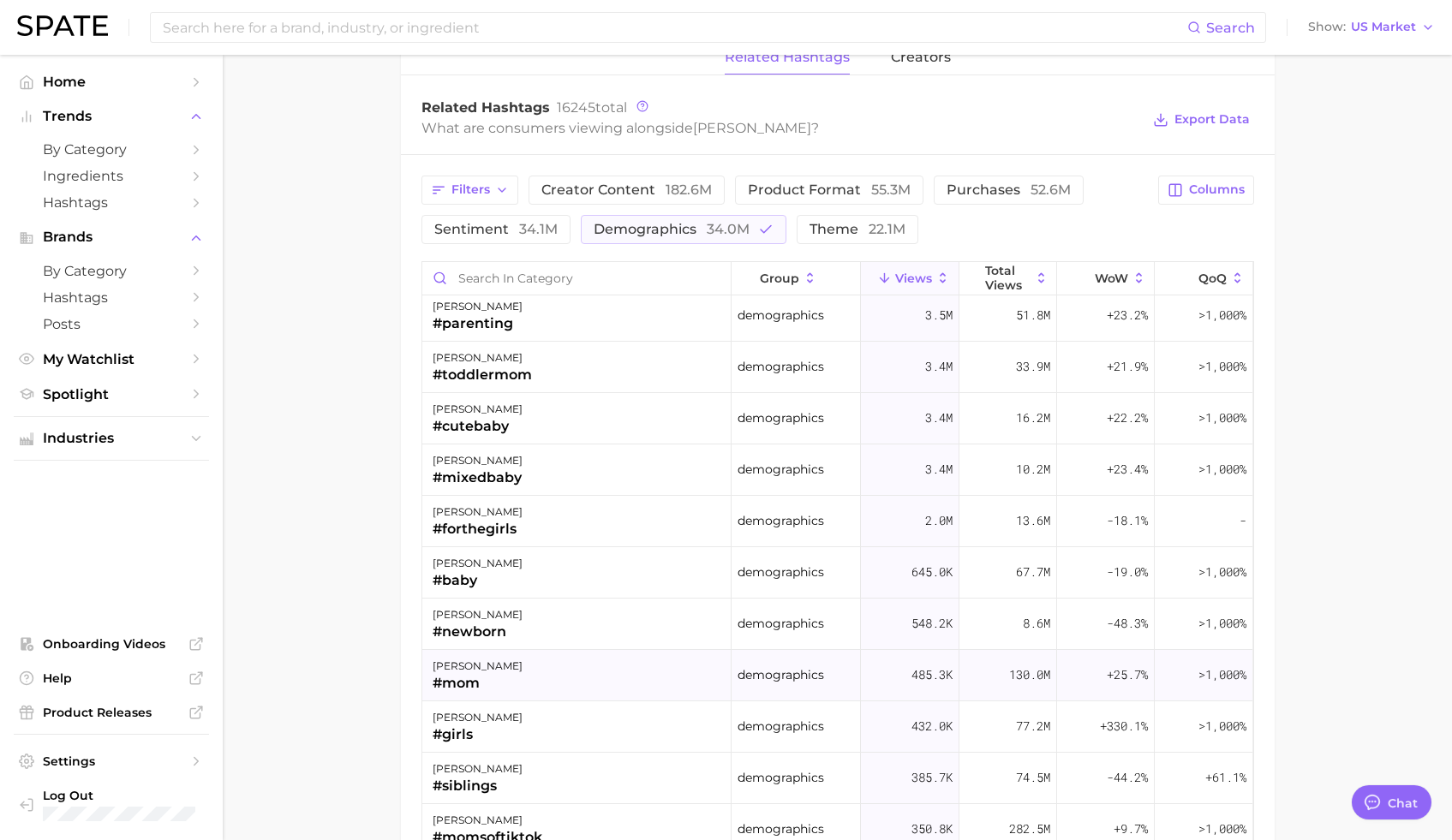
click at [523, 683] on div "[PERSON_NAME] #mom" at bounding box center [577, 676] width 309 height 52
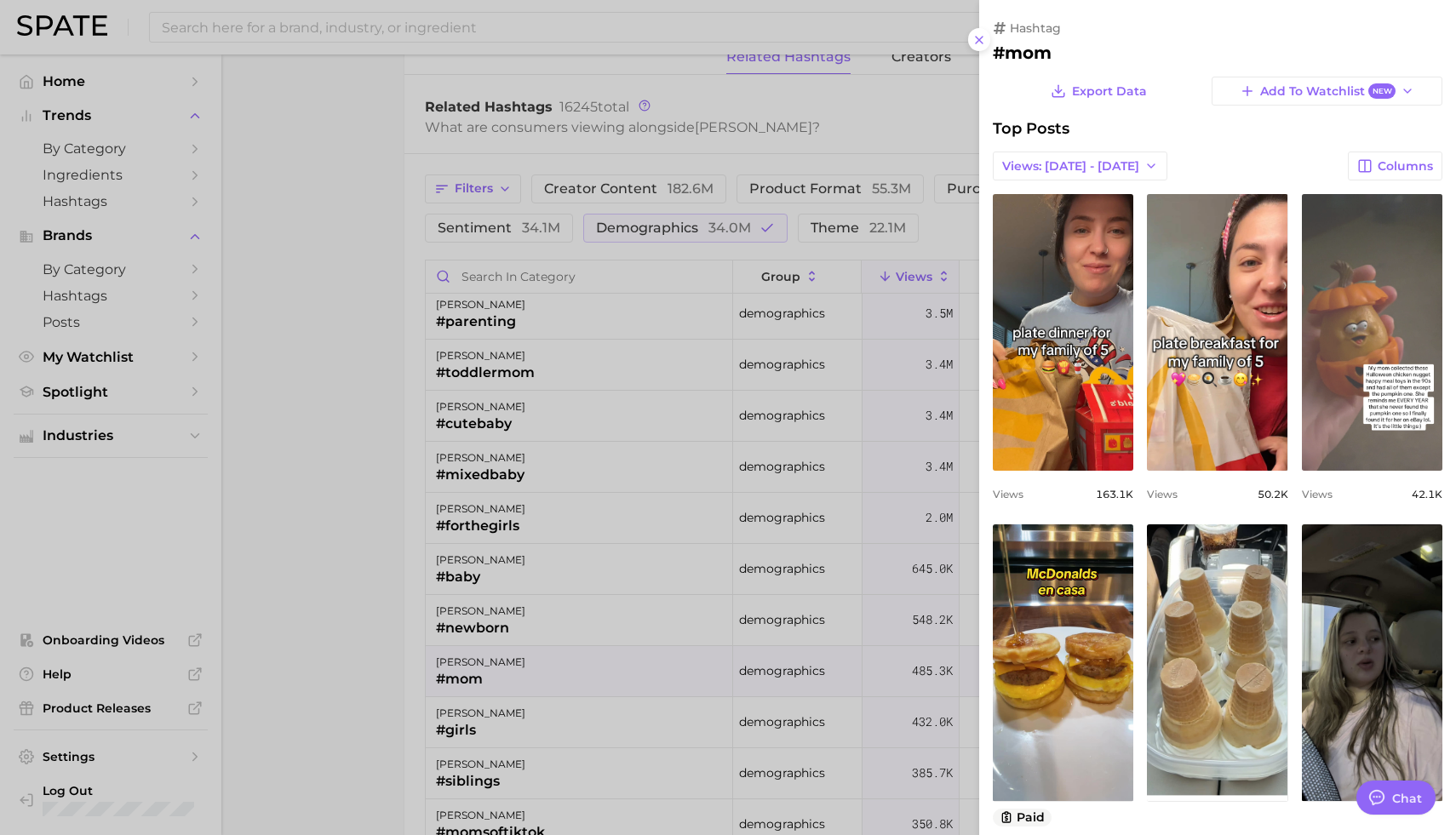
scroll to position [0, 0]
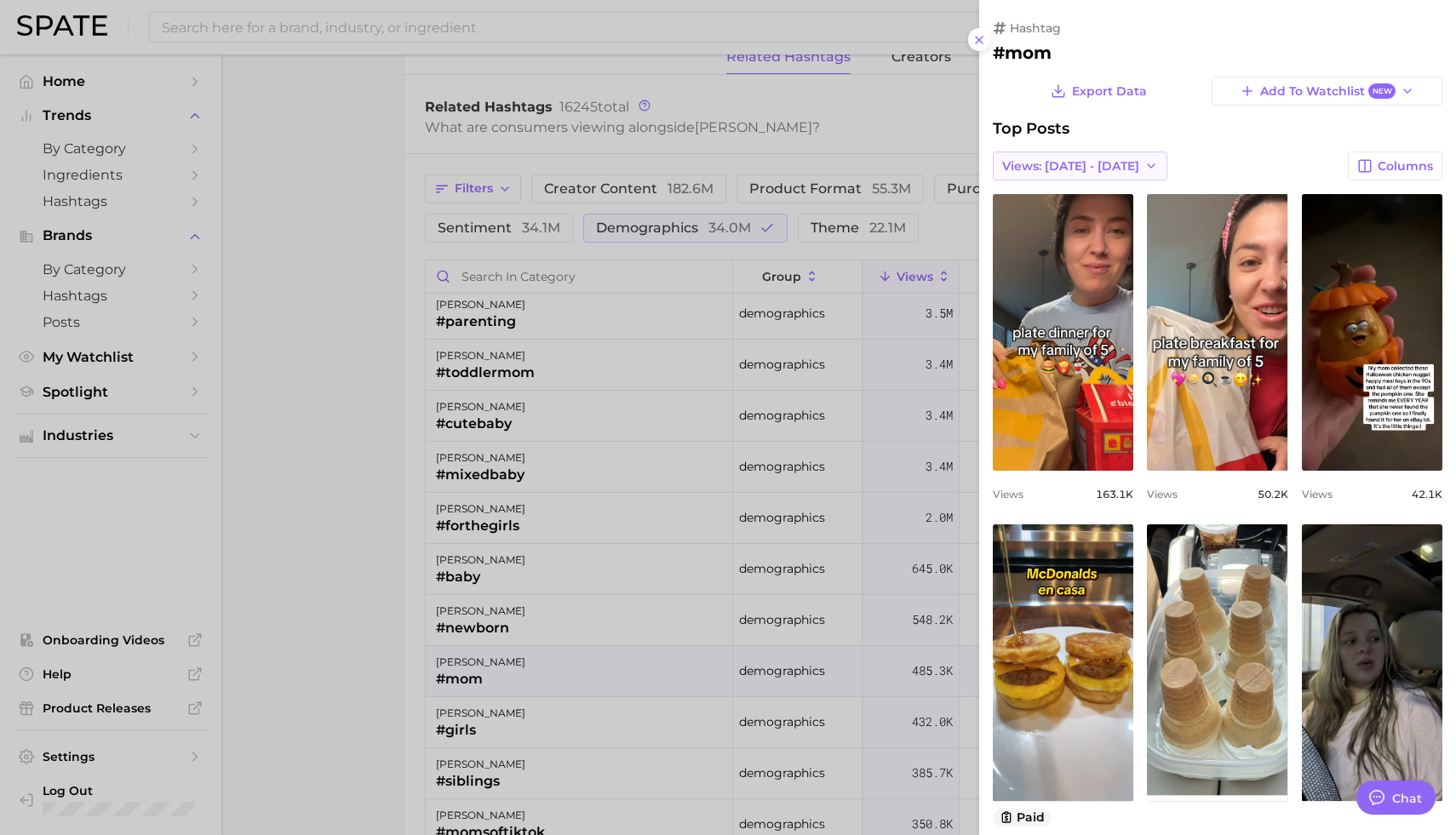
click at [1103, 154] on button "Views: [DATE] - [DATE]" at bounding box center [1080, 166] width 174 height 29
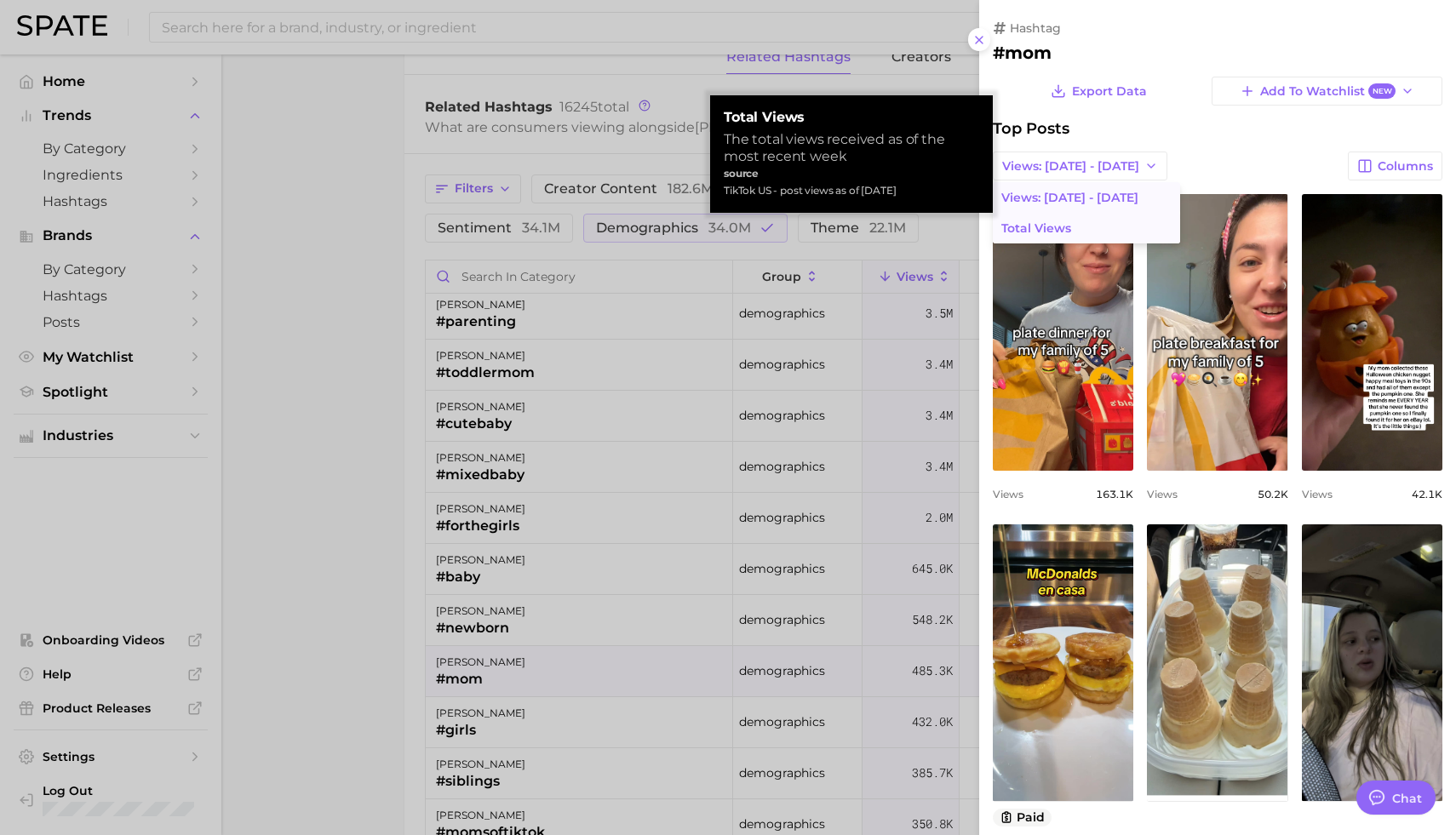
click at [1085, 225] on button "Total Views" at bounding box center [1086, 228] width 187 height 31
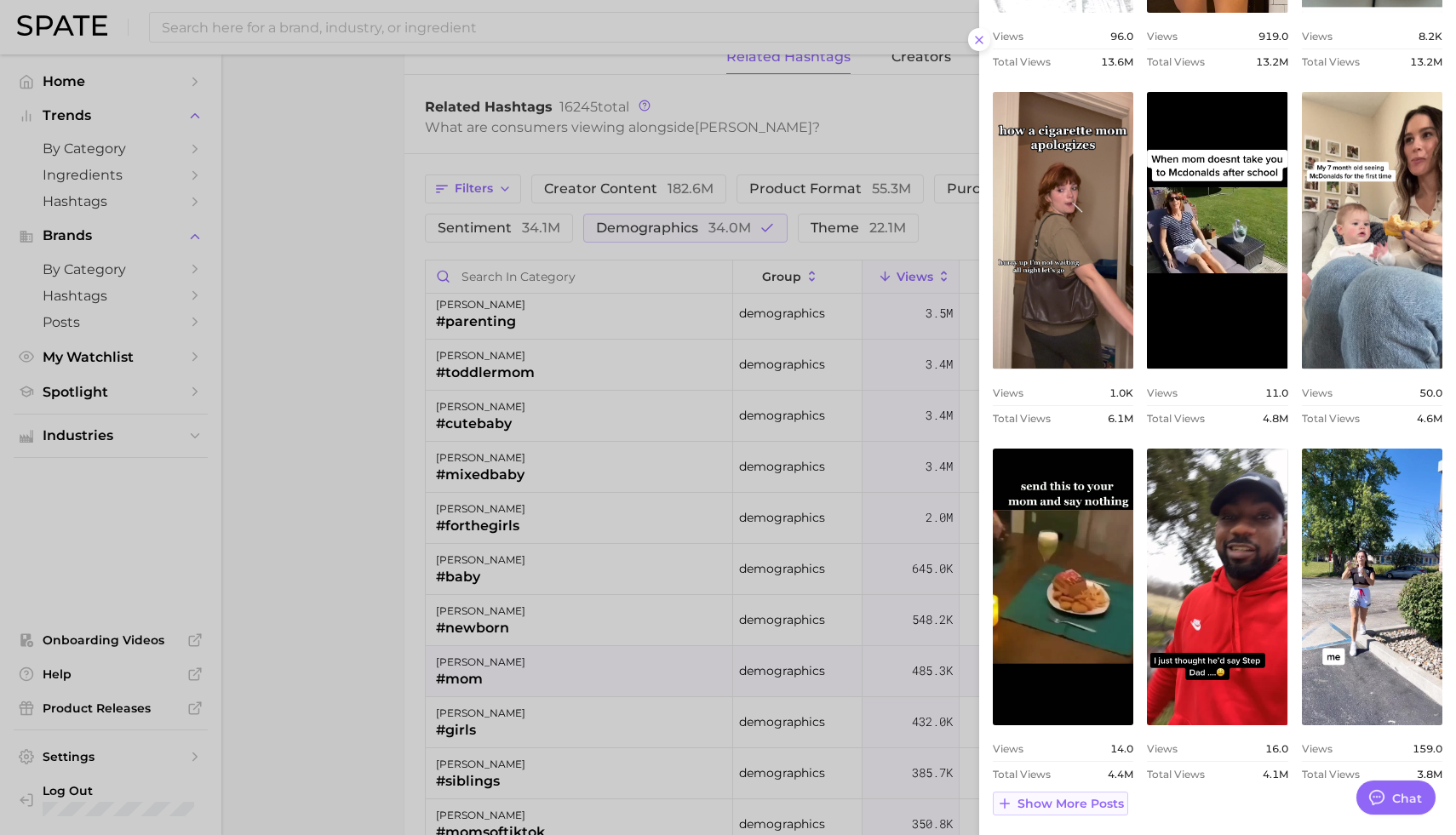
click at [1091, 798] on span "Show more posts" at bounding box center [1071, 803] width 107 height 15
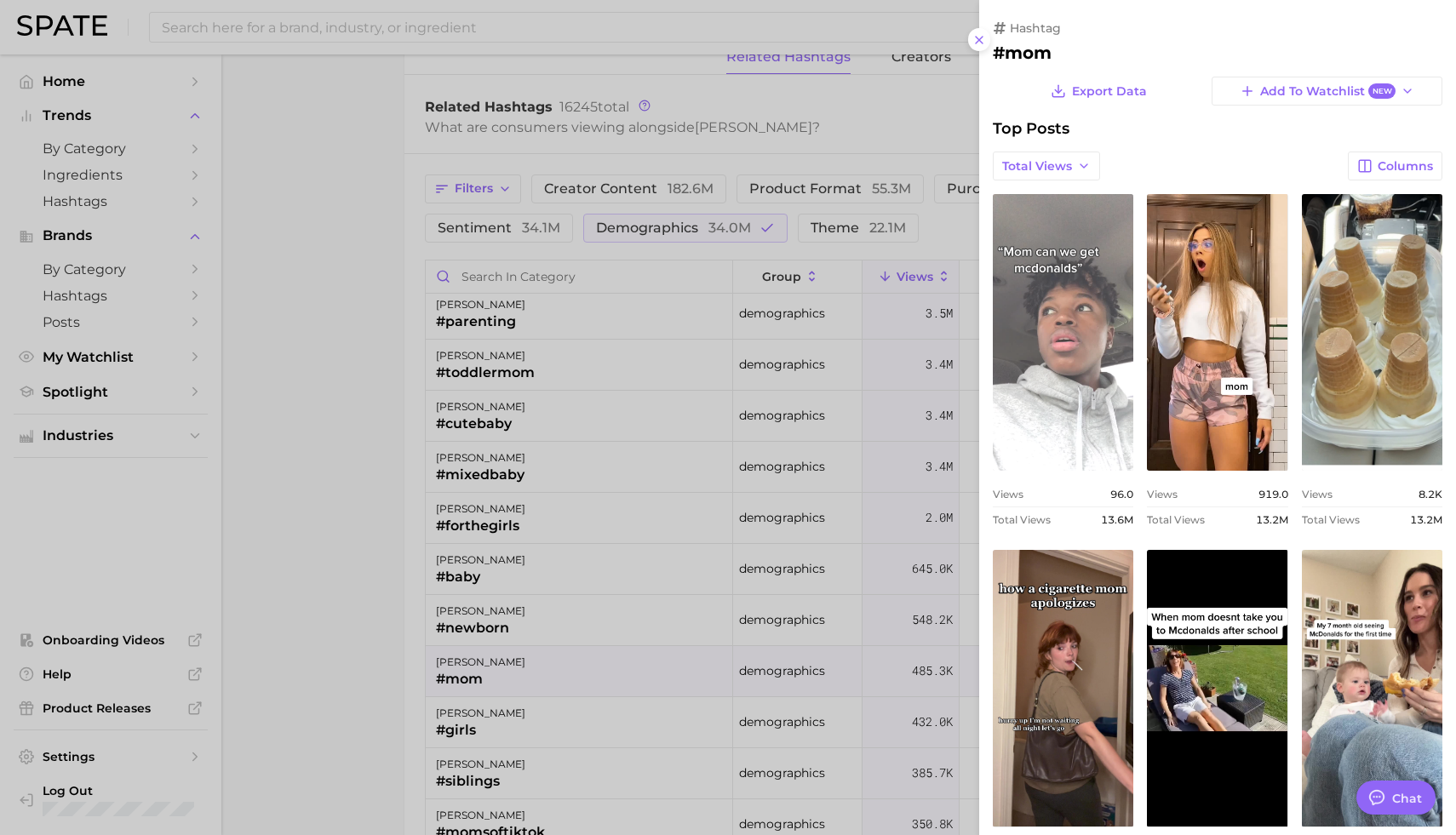
click at [1051, 373] on link "view post on TikTok" at bounding box center [1063, 332] width 141 height 277
